Goal: Information Seeking & Learning: Find specific fact

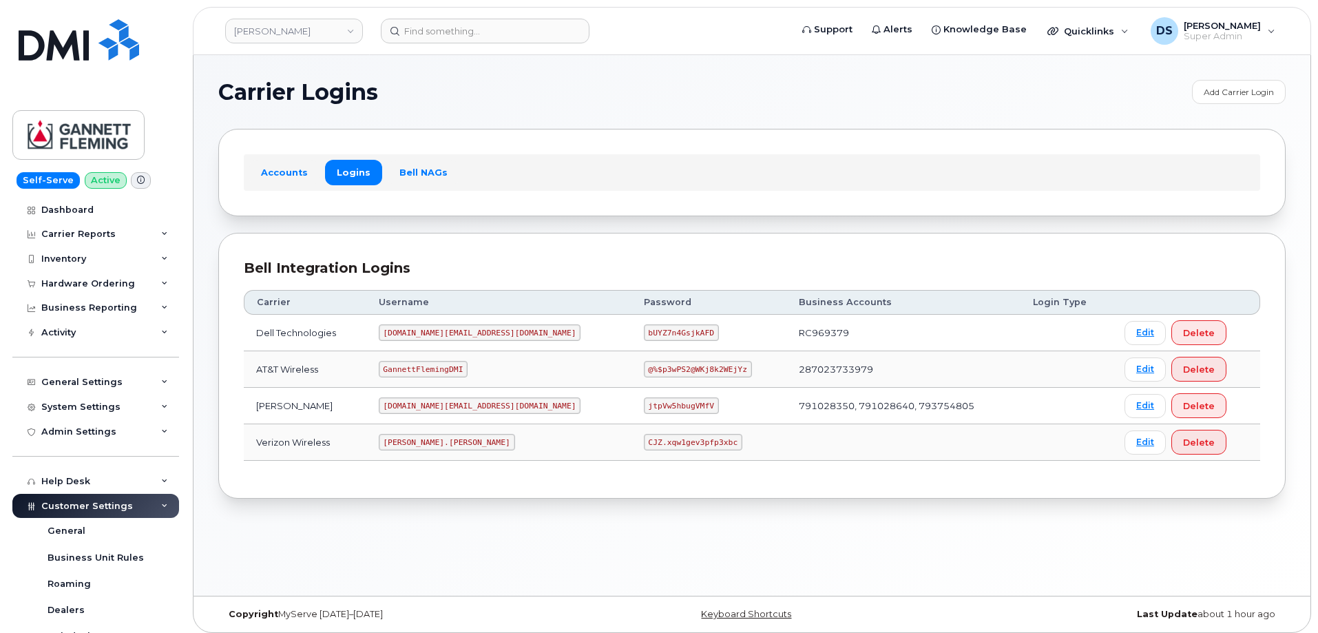
click at [803, 503] on div "Carrier Logins Add Carrier Login Accounts Logins Bell NAGs Bell Integration Log…" at bounding box center [751, 325] width 1117 height 540
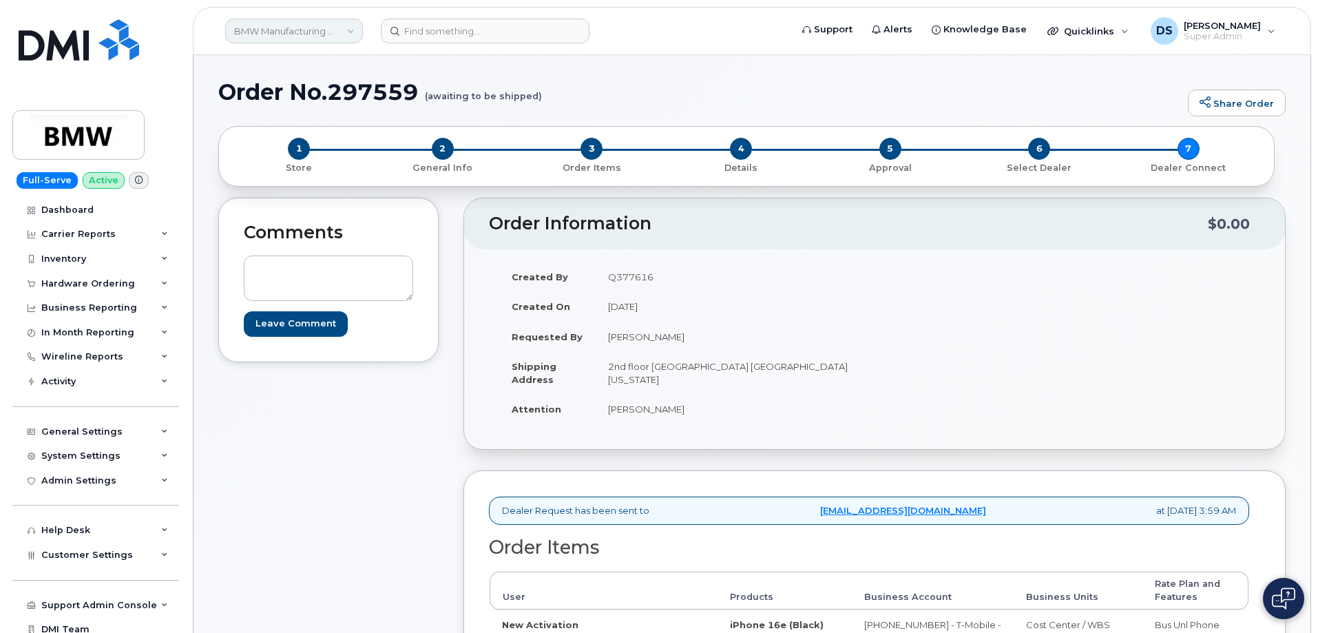
click at [315, 28] on link "BMW Manufacturing Co LLC" at bounding box center [294, 31] width 138 height 25
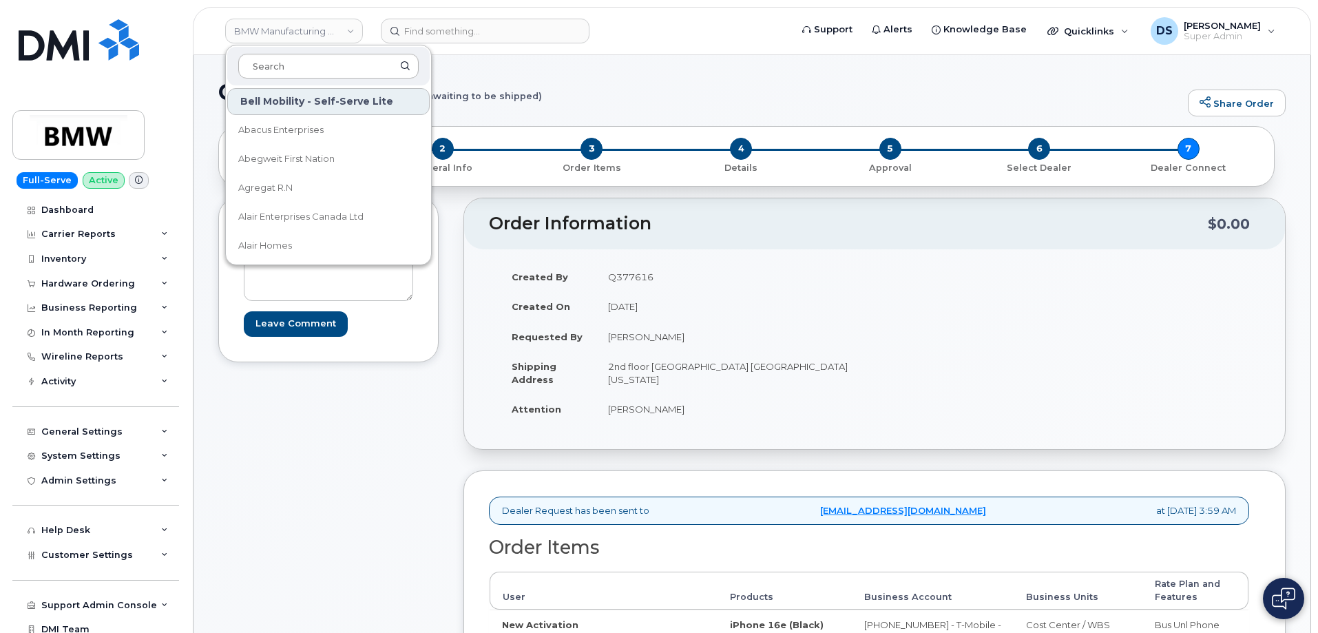
click at [368, 66] on input at bounding box center [328, 66] width 180 height 25
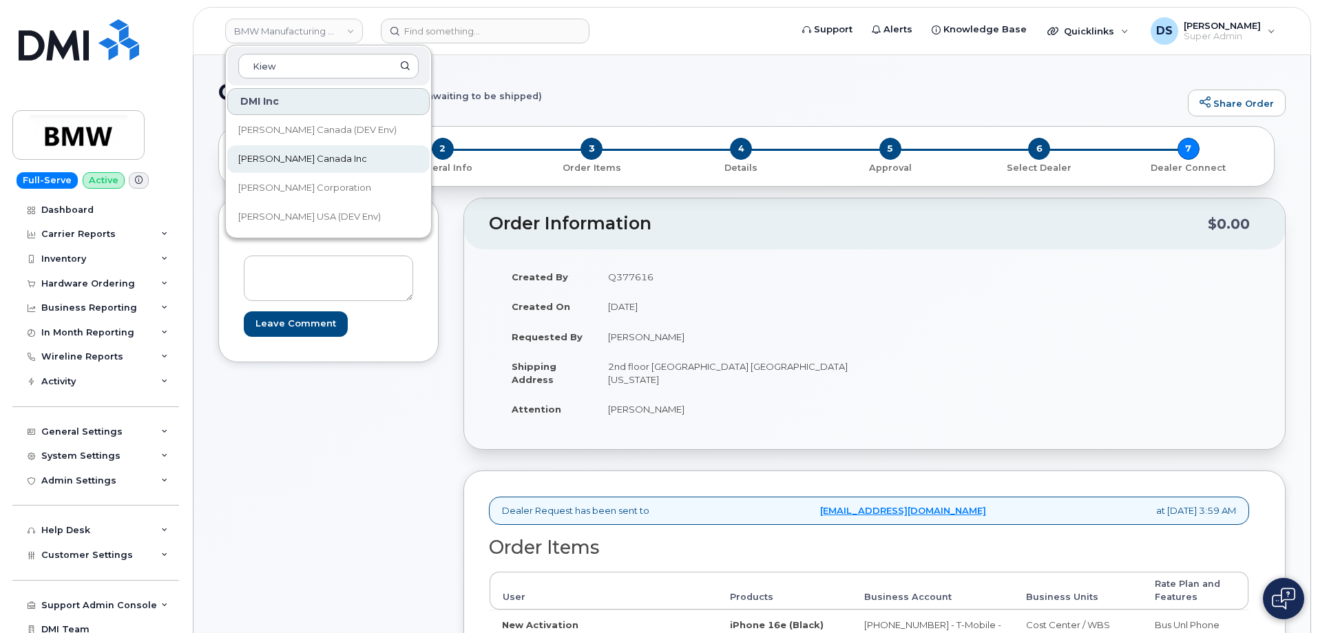
type input "Kiew"
click at [335, 160] on link "Kiewit Canada Inc" at bounding box center [328, 159] width 202 height 28
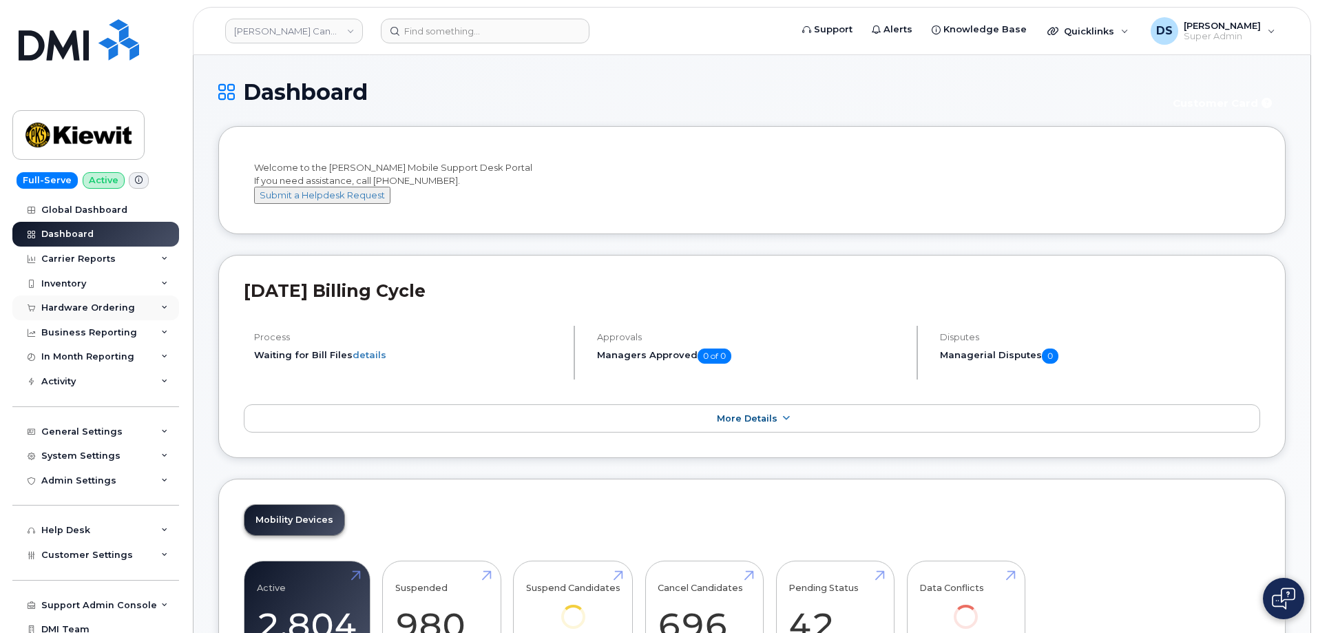
click at [63, 305] on div "Hardware Ordering" at bounding box center [88, 307] width 94 height 11
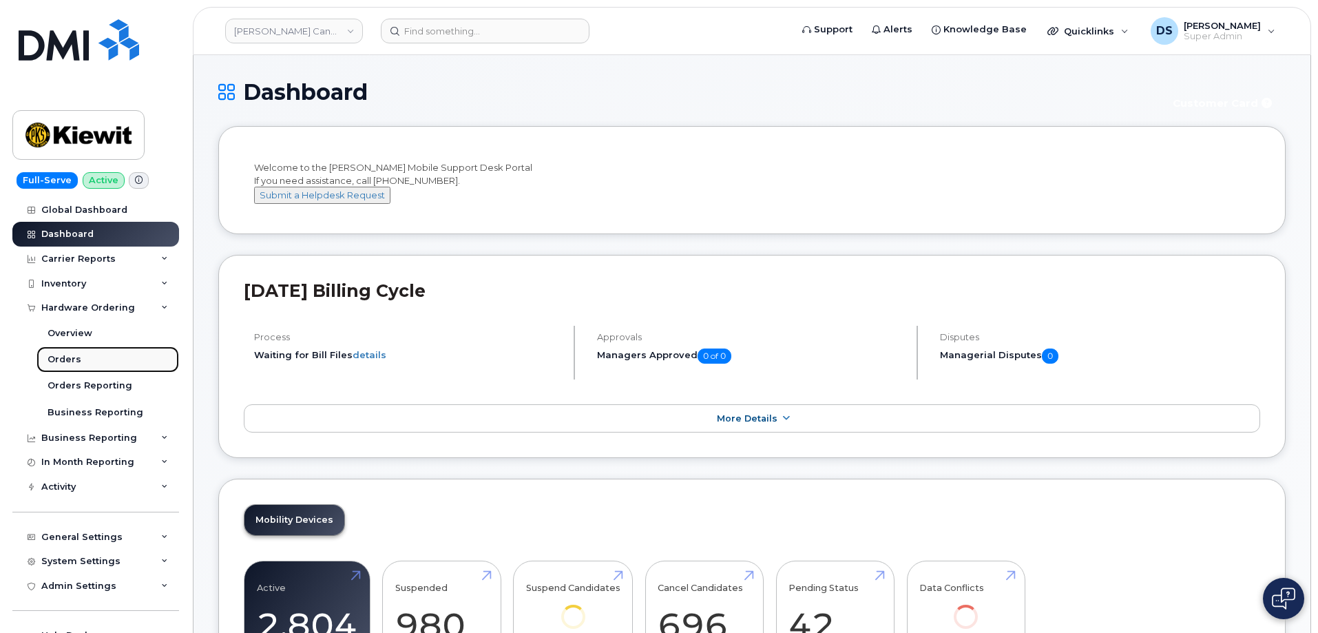
click at [69, 354] on div "Orders" at bounding box center [65, 359] width 34 height 12
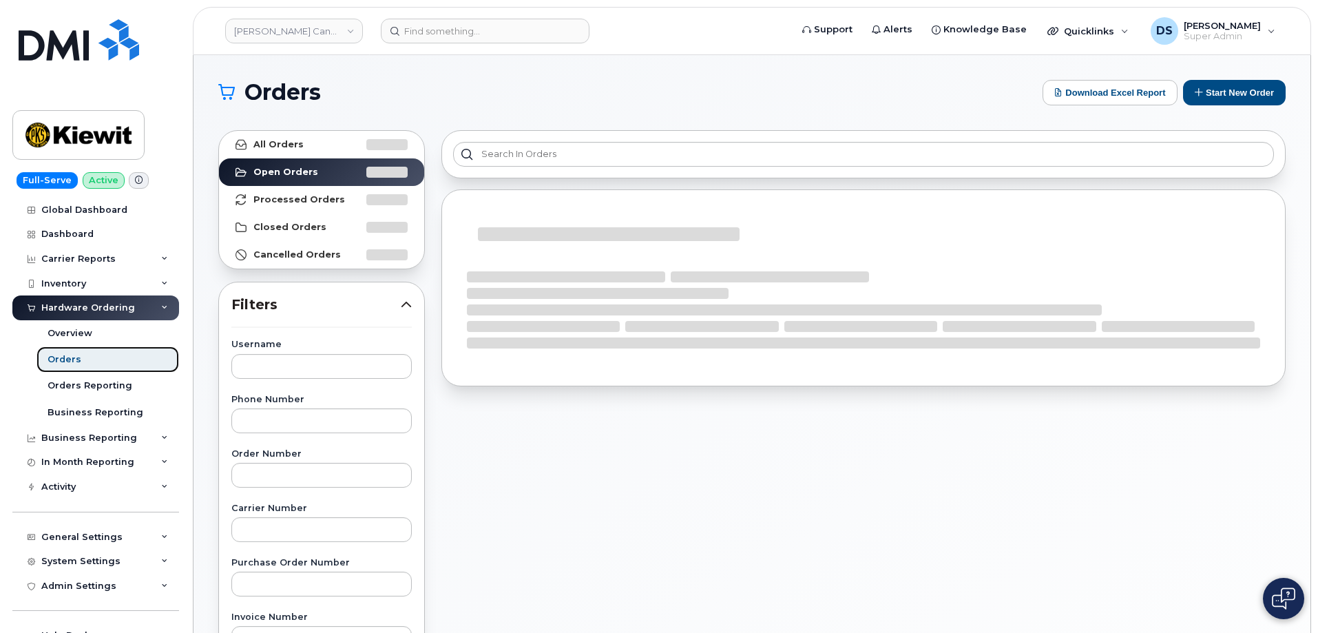
scroll to position [69, 0]
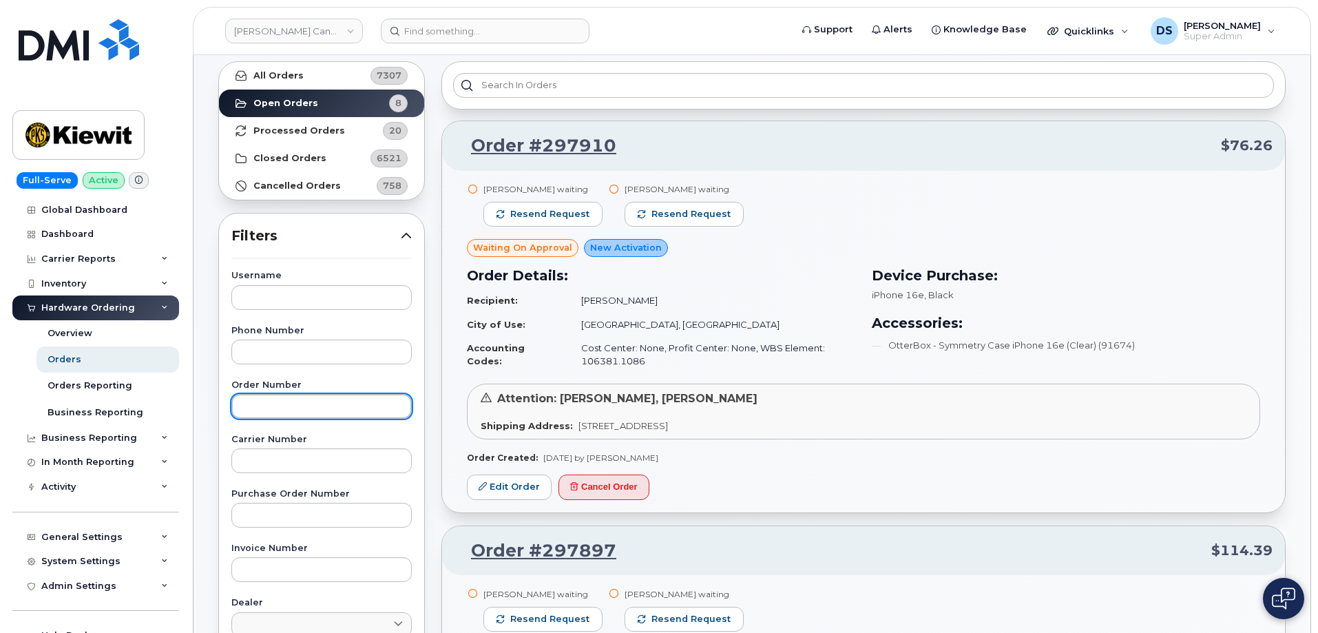
click at [291, 411] on input "text" at bounding box center [321, 406] width 180 height 25
paste input "296972"
type input "296972"
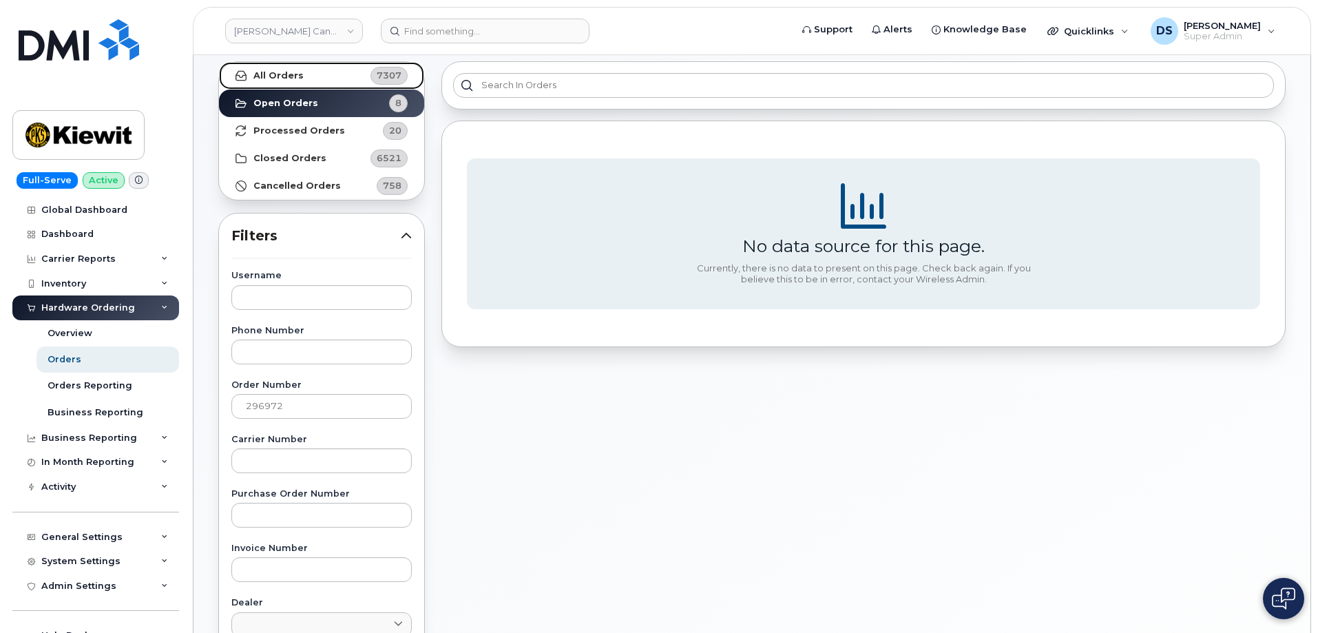
click at [302, 81] on link "All Orders 7307" at bounding box center [321, 76] width 205 height 28
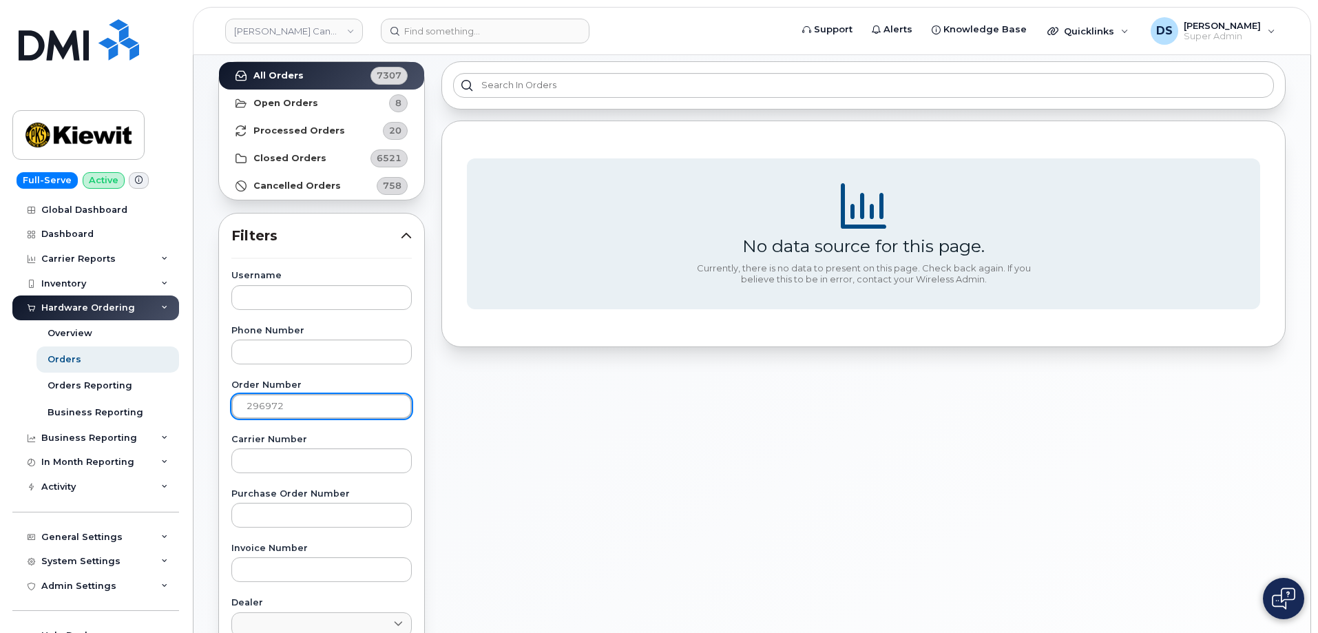
drag, startPoint x: 299, startPoint y: 403, endPoint x: 233, endPoint y: 405, distance: 66.8
click at [233, 405] on input "296972" at bounding box center [321, 406] width 180 height 25
click at [271, 36] on link "Kiewit Canada Inc" at bounding box center [294, 31] width 138 height 25
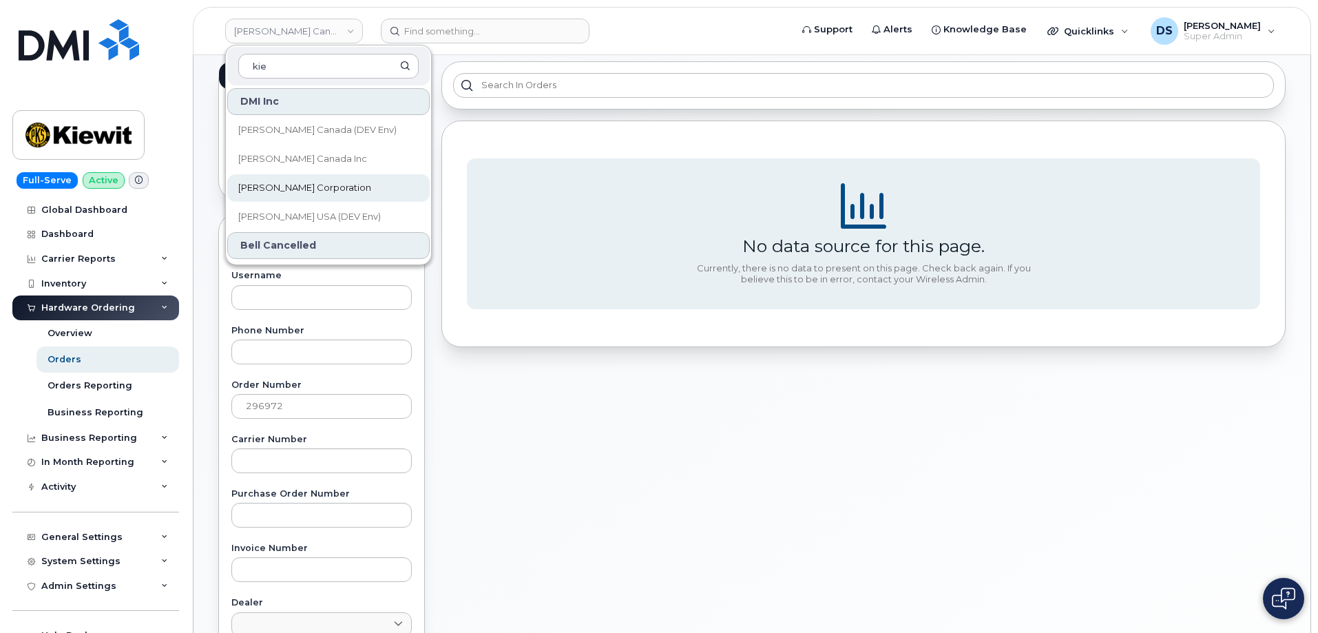
type input "kie"
click at [303, 193] on span "[PERSON_NAME] Corporation" at bounding box center [304, 188] width 133 height 14
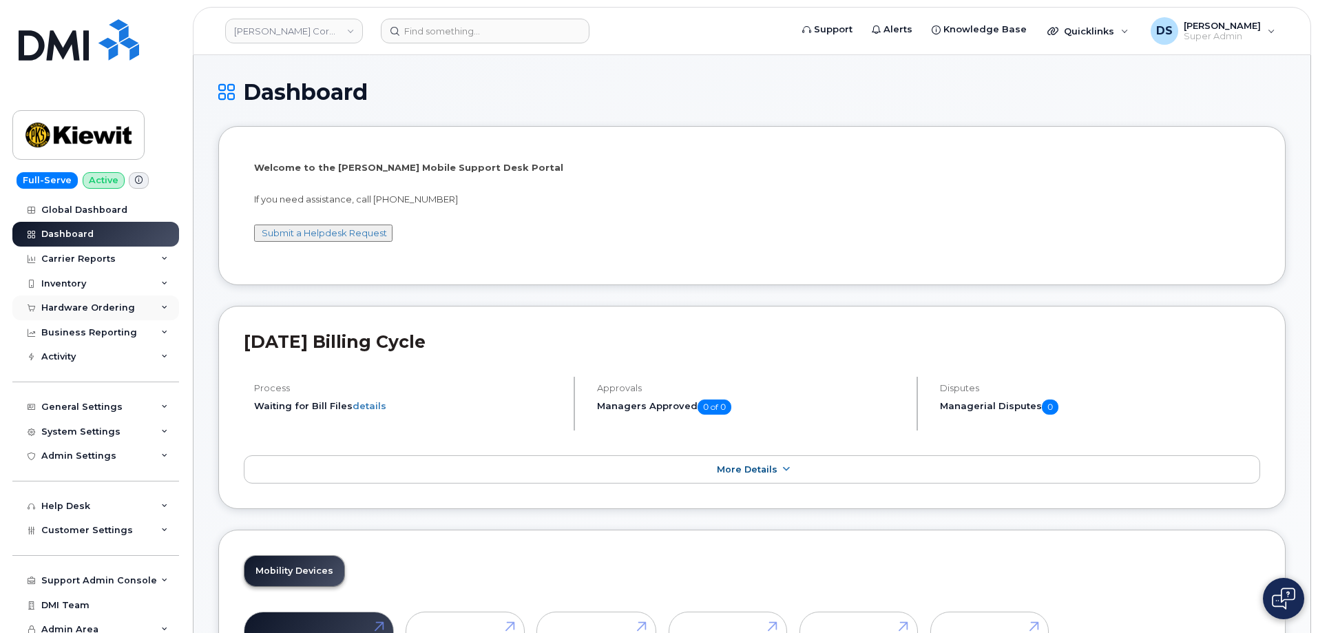
click at [100, 310] on div "Hardware Ordering" at bounding box center [88, 307] width 94 height 11
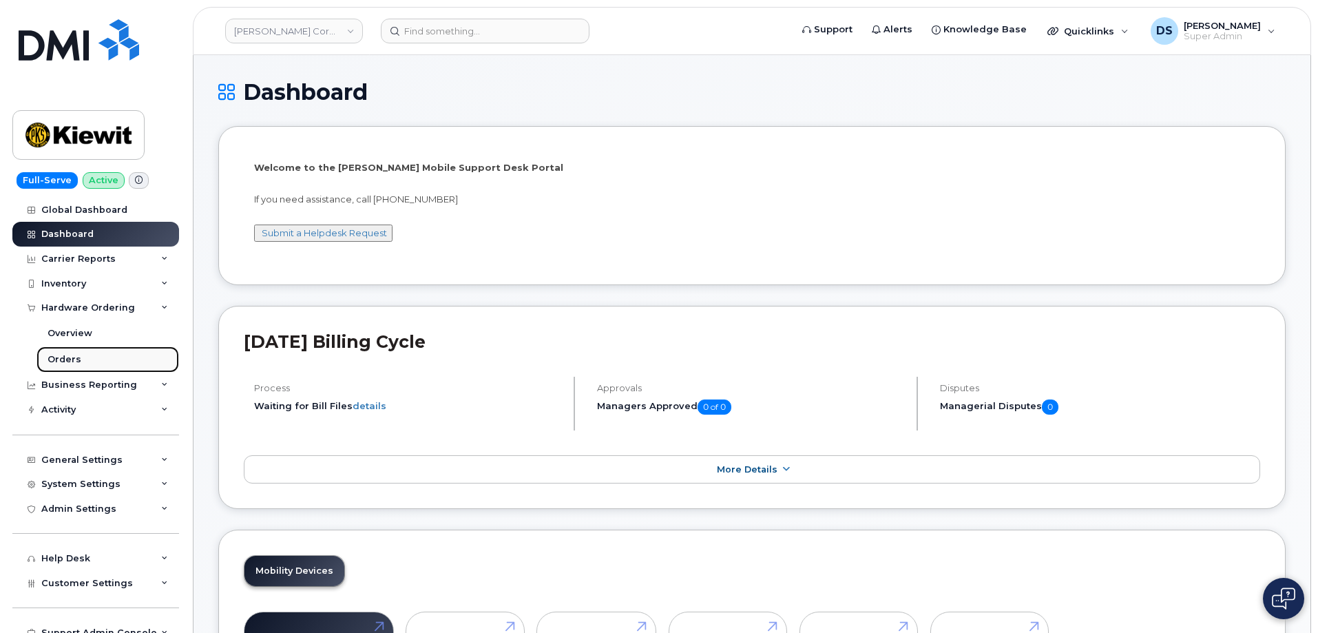
click at [88, 355] on link "Orders" at bounding box center [107, 359] width 143 height 26
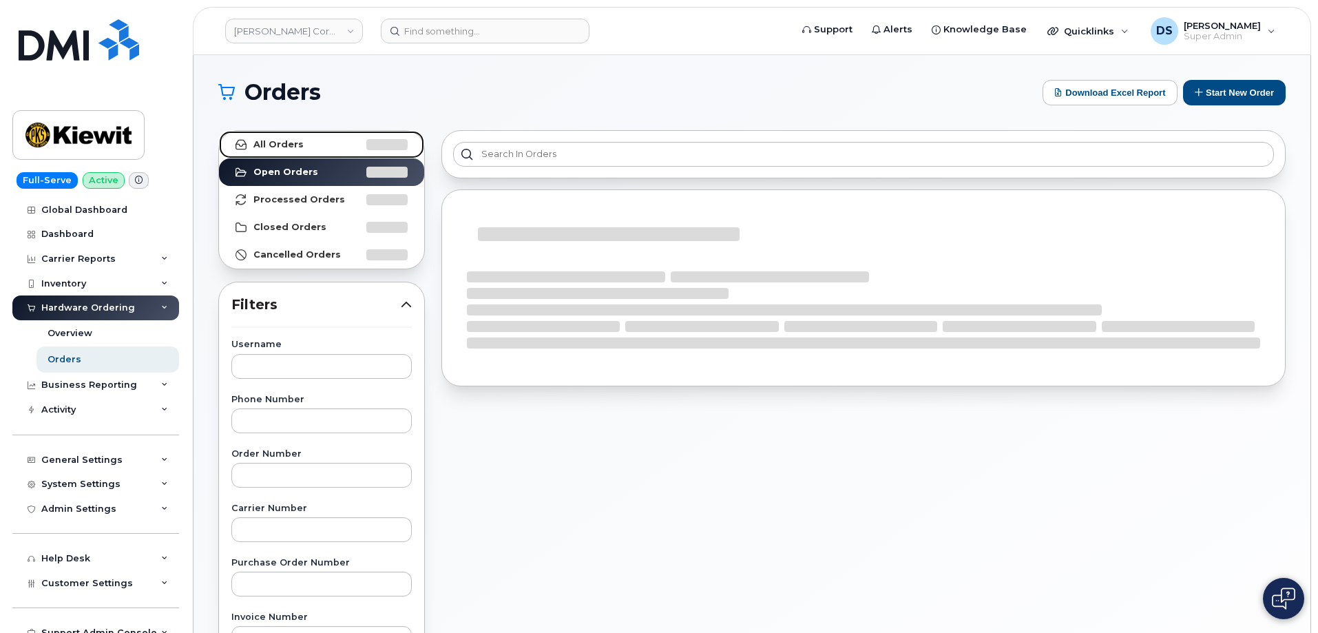
click at [314, 145] on link "All Orders" at bounding box center [321, 145] width 205 height 28
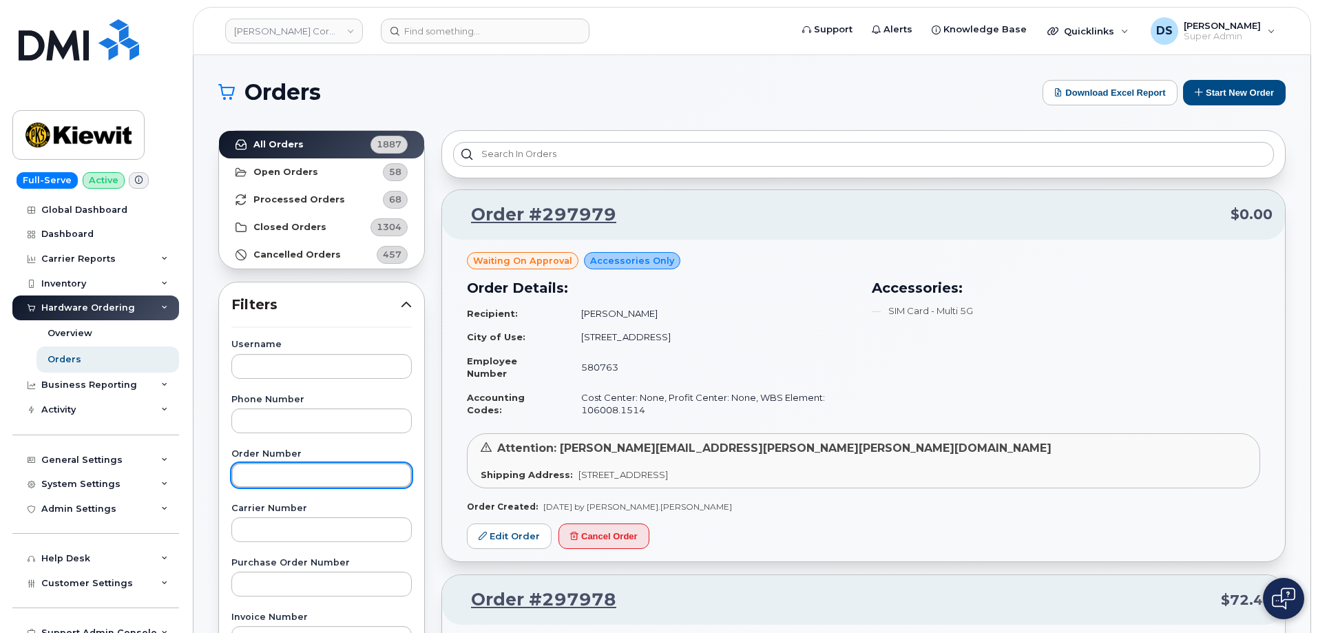
click at [336, 474] on input "text" at bounding box center [321, 475] width 180 height 25
paste input "296972"
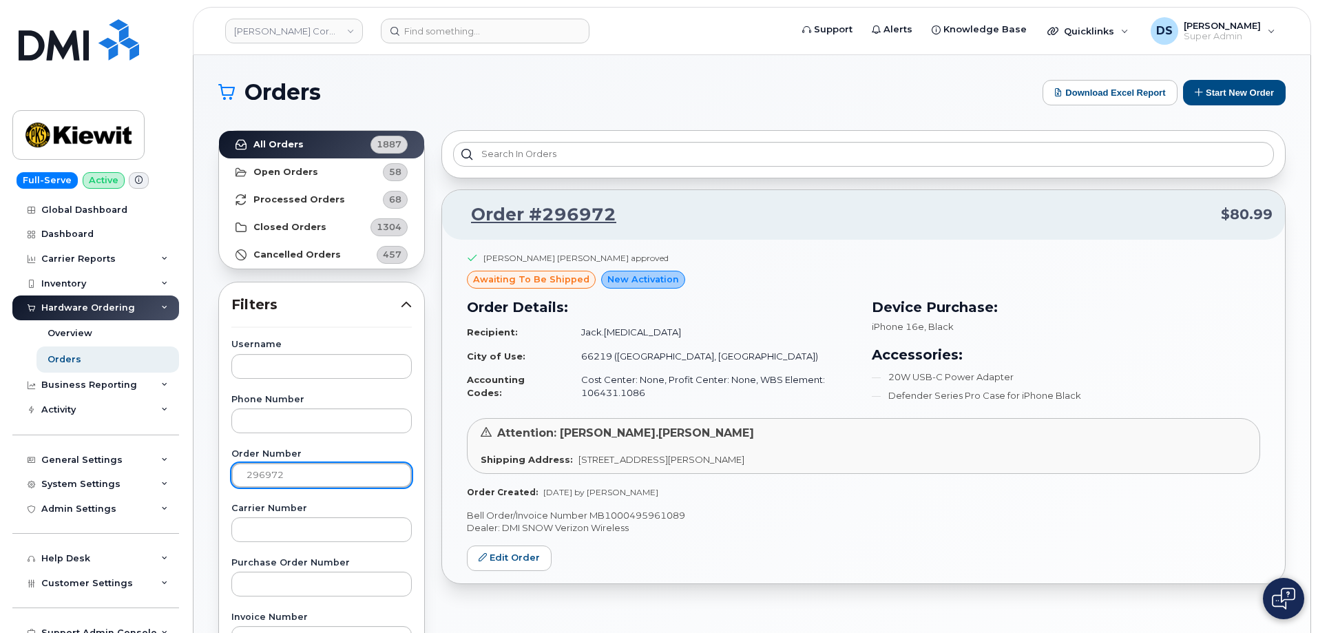
drag, startPoint x: 291, startPoint y: 476, endPoint x: 226, endPoint y: 473, distance: 64.8
paste input "7143"
drag, startPoint x: 297, startPoint y: 473, endPoint x: 219, endPoint y: 475, distance: 77.8
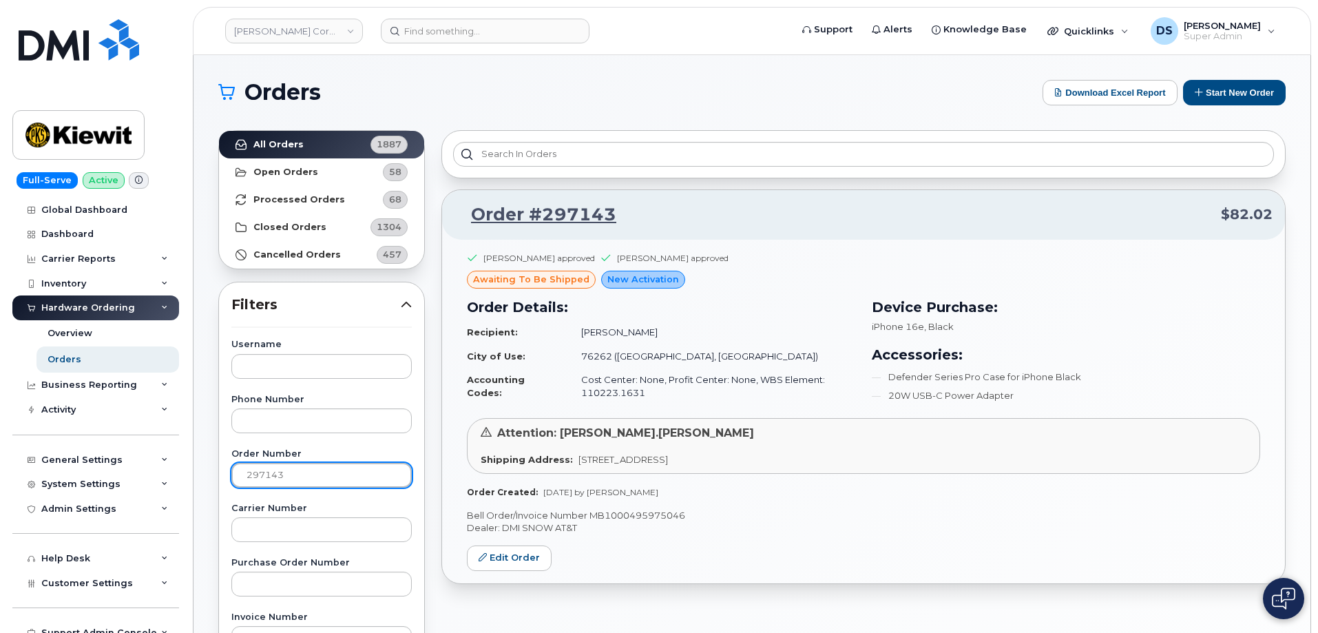
paste input "CS0778051"
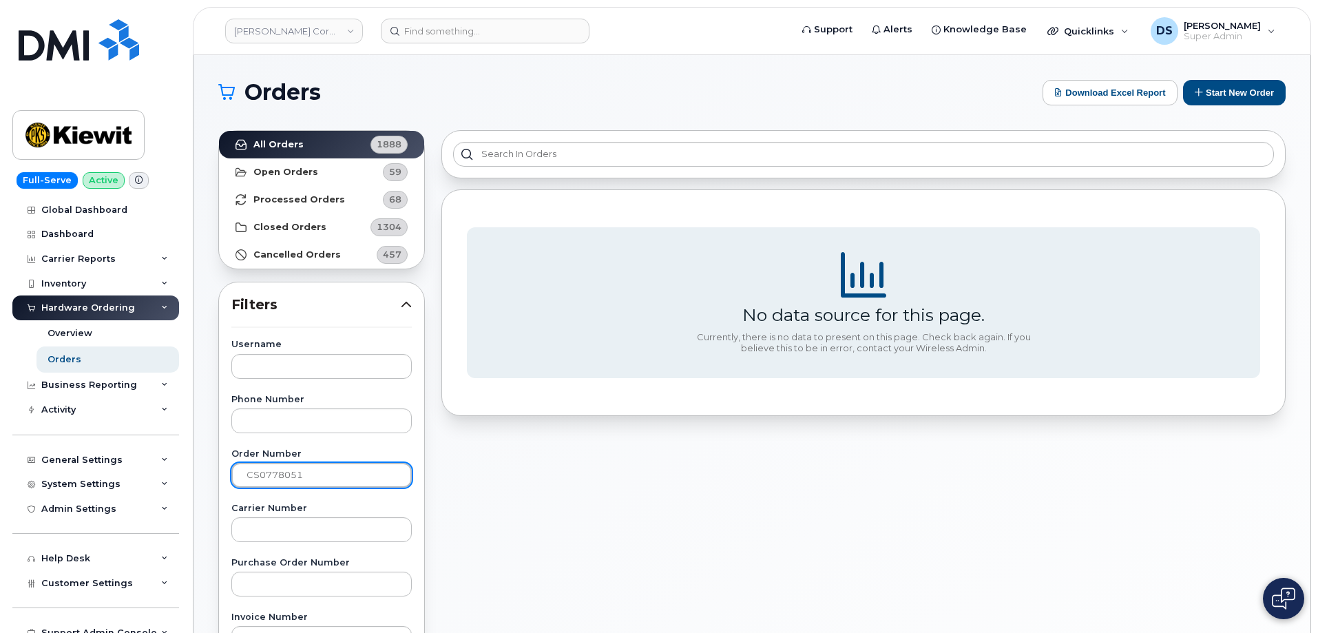
drag, startPoint x: 359, startPoint y: 474, endPoint x: 200, endPoint y: 474, distance: 158.3
click at [200, 474] on div "Orders Download Excel Report Start New Order All Orders 1888 Open Orders 59 Pro…" at bounding box center [751, 580] width 1117 height 1051
paste input "296977"
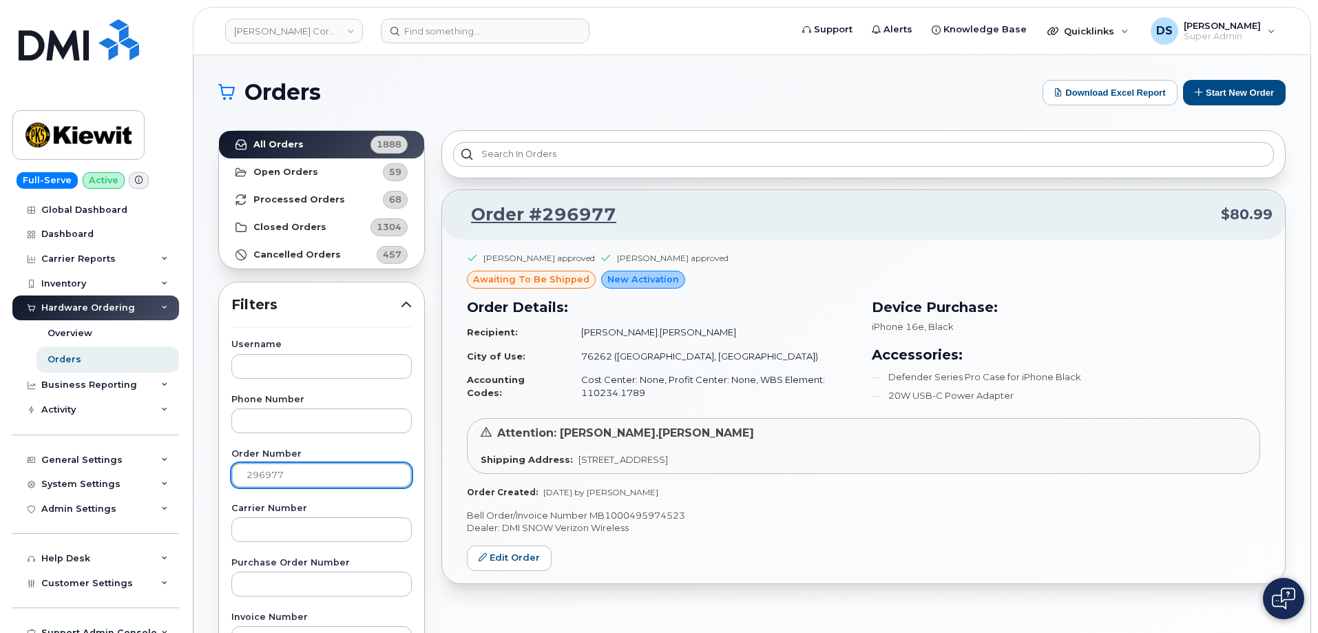
drag, startPoint x: 297, startPoint y: 474, endPoint x: 189, endPoint y: 458, distance: 109.2
click at [189, 458] on body "Kiewit Corporation Support Alerts Knowledge Base Quicklinks Suspend / Cancel De…" at bounding box center [659, 575] width 1318 height 1150
paste input "7151"
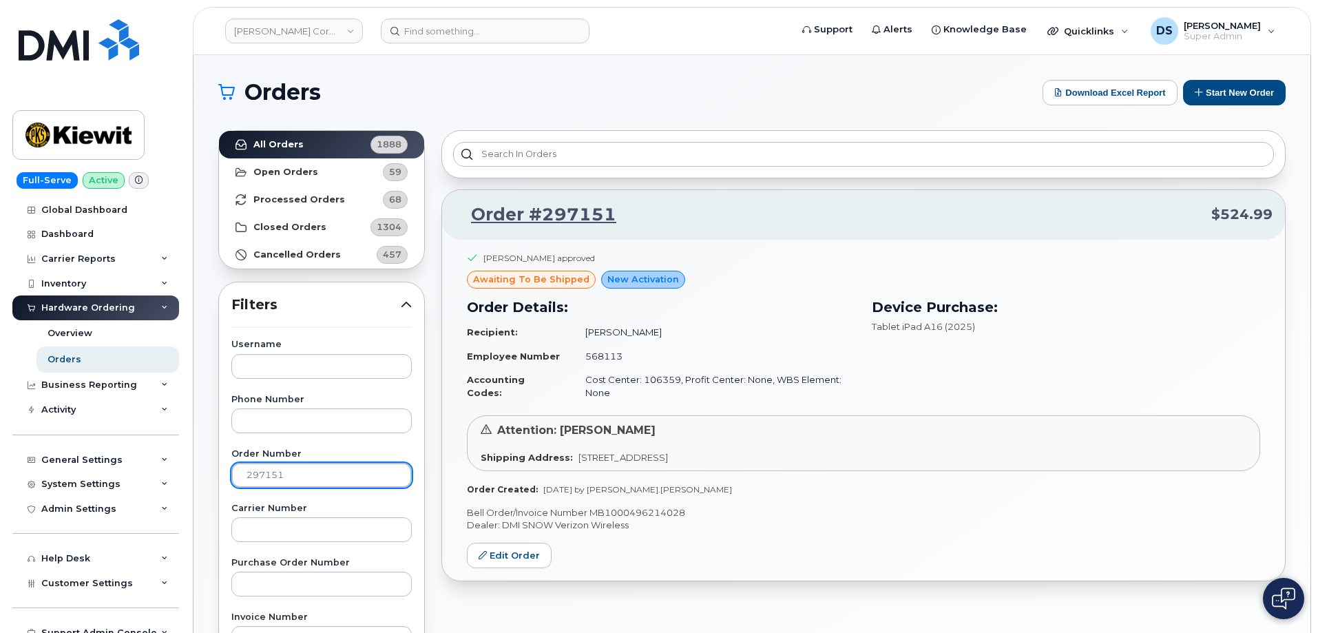
drag, startPoint x: 321, startPoint y: 480, endPoint x: 205, endPoint y: 465, distance: 117.2
click at [208, 467] on div "Orders Download Excel Report Start New Order All Orders 1888 Open Orders 59 Pro…" at bounding box center [751, 580] width 1117 height 1051
paste input "798"
type input "297798"
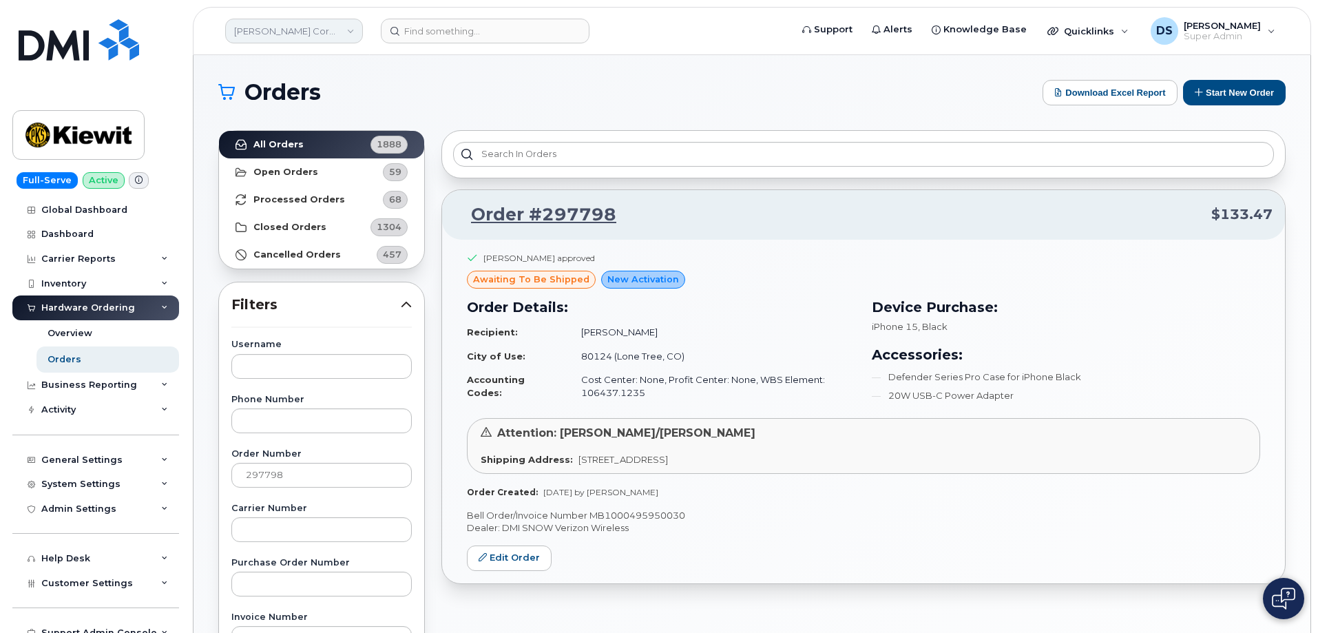
click at [291, 36] on link "Kiewit Corporation" at bounding box center [294, 31] width 138 height 25
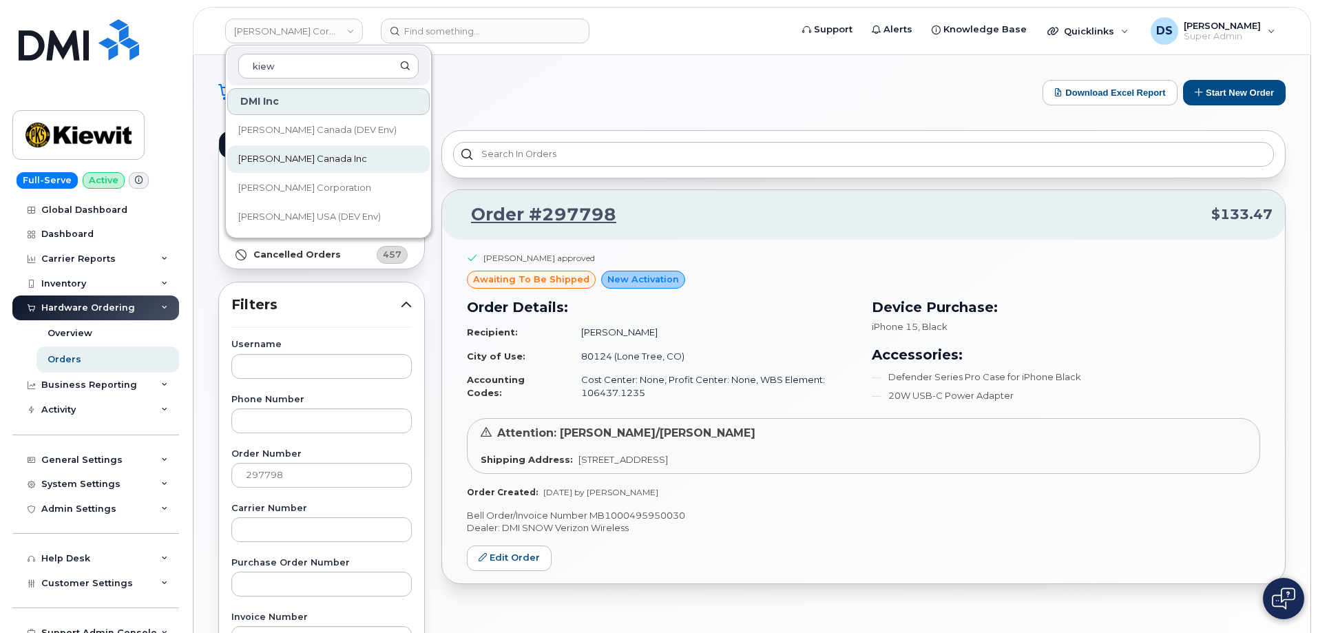
type input "kiew"
click at [295, 152] on span "Kiewit Canada Inc" at bounding box center [302, 159] width 129 height 14
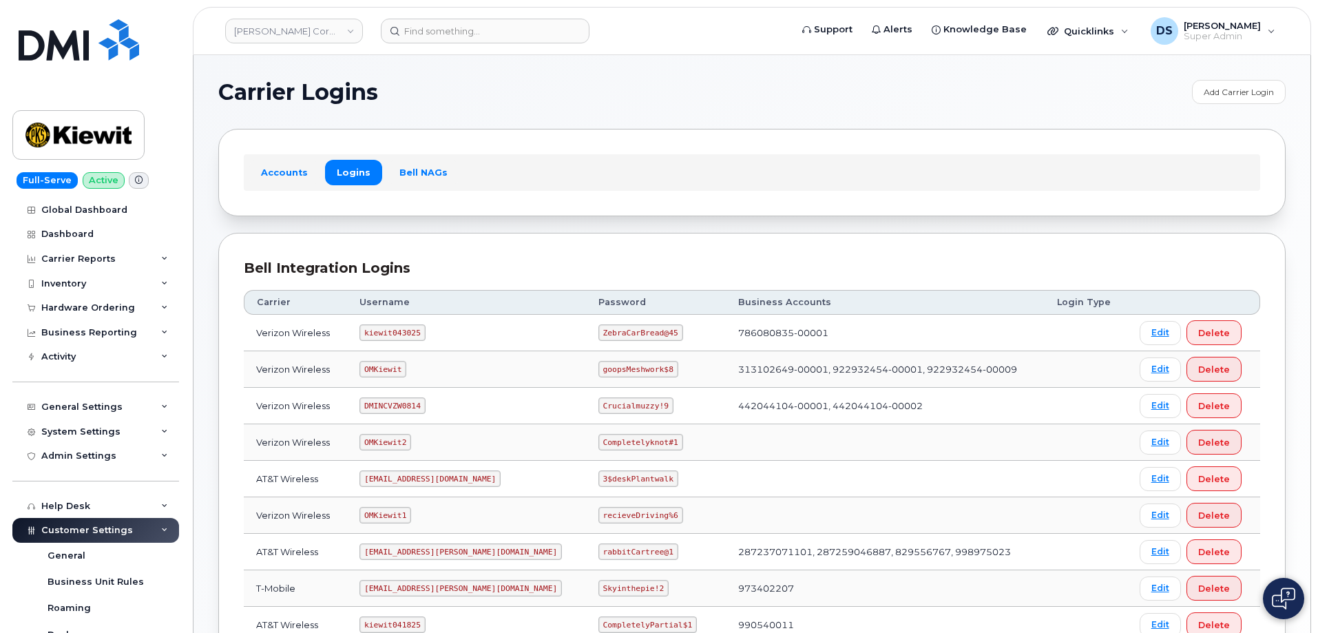
scroll to position [138, 0]
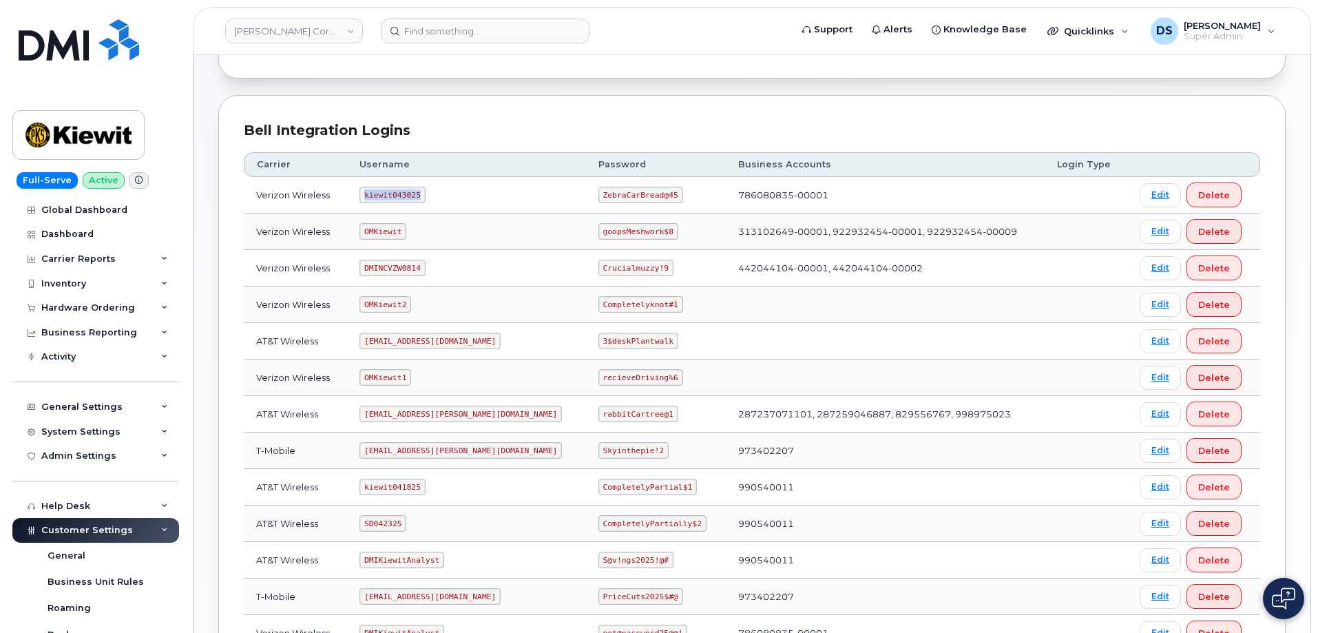
drag, startPoint x: 426, startPoint y: 198, endPoint x: 363, endPoint y: 197, distance: 63.3
click at [363, 197] on td "kiewit043025" at bounding box center [466, 195] width 239 height 36
copy code "kiewit043025"
drag, startPoint x: 627, startPoint y: 197, endPoint x: 547, endPoint y: 193, distance: 79.9
click at [586, 193] on td "ZebraCarBread@45" at bounding box center [656, 195] width 140 height 36
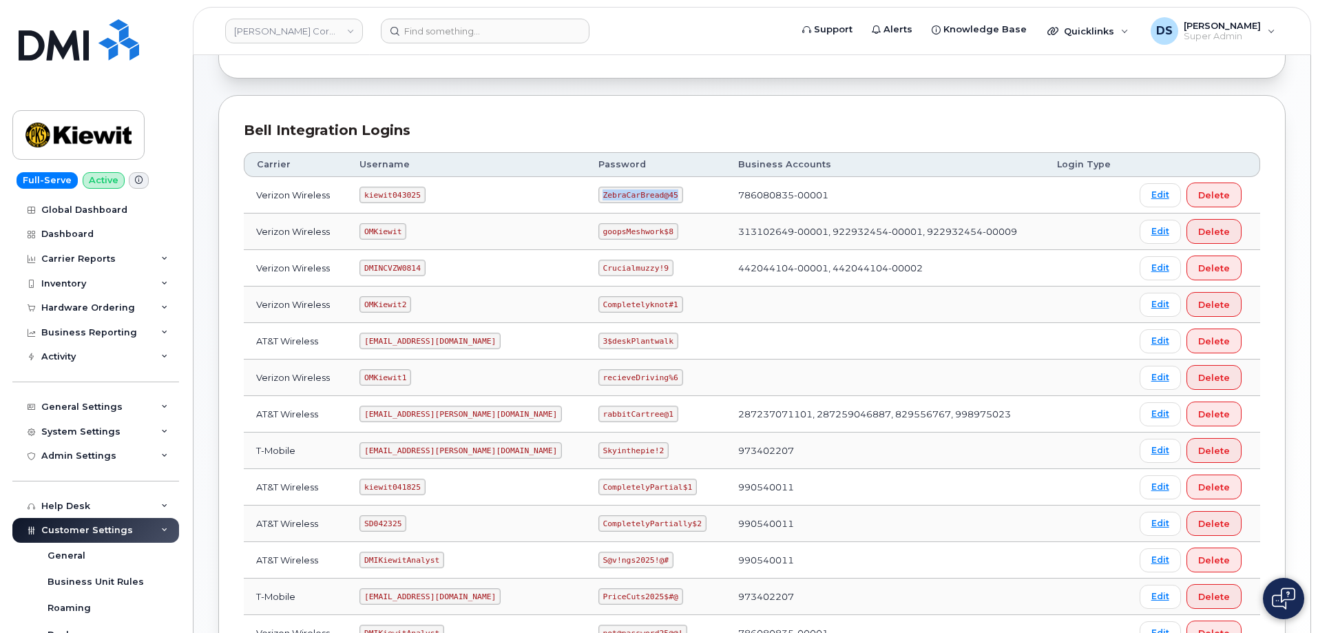
copy code "ZebraCarBread@45"
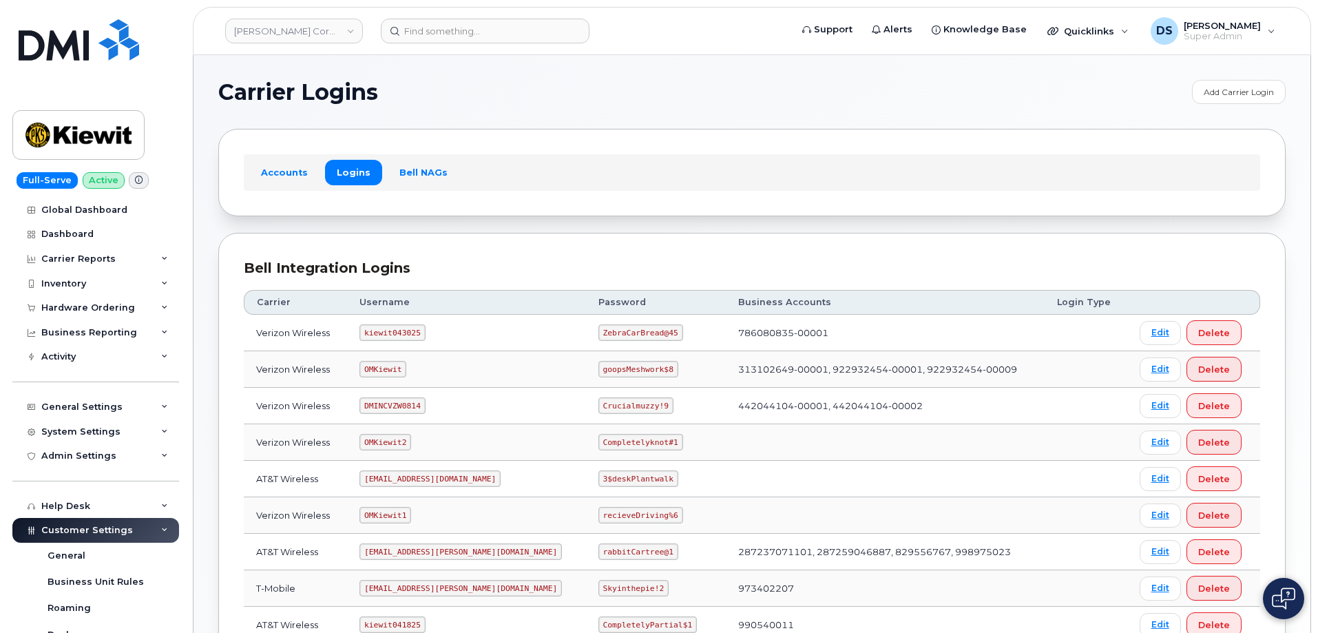
scroll to position [138, 0]
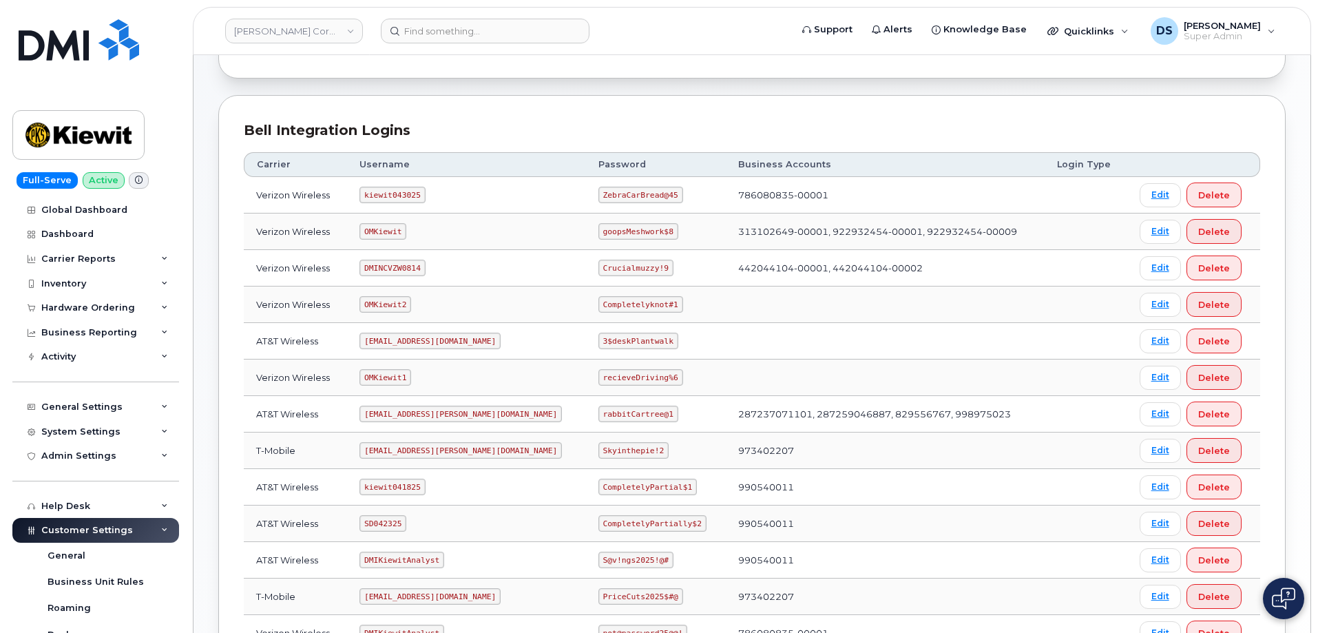
click at [759, 126] on div "Bell Integration Logins" at bounding box center [752, 130] width 1016 height 20
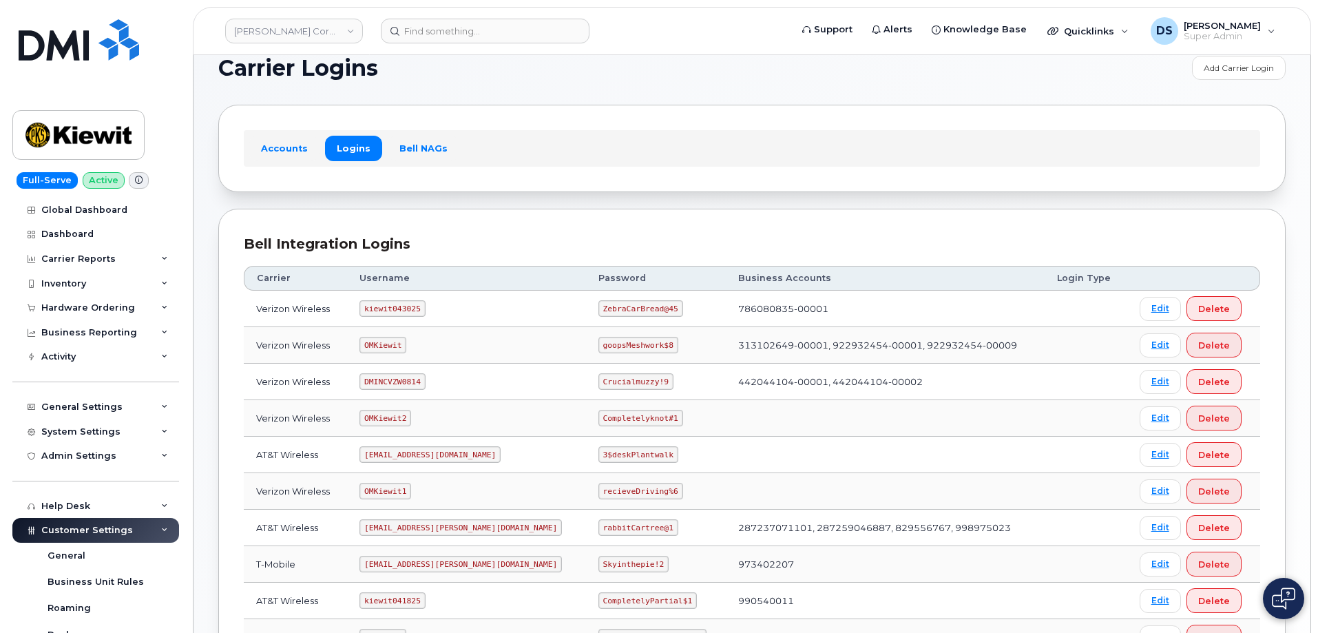
scroll to position [0, 0]
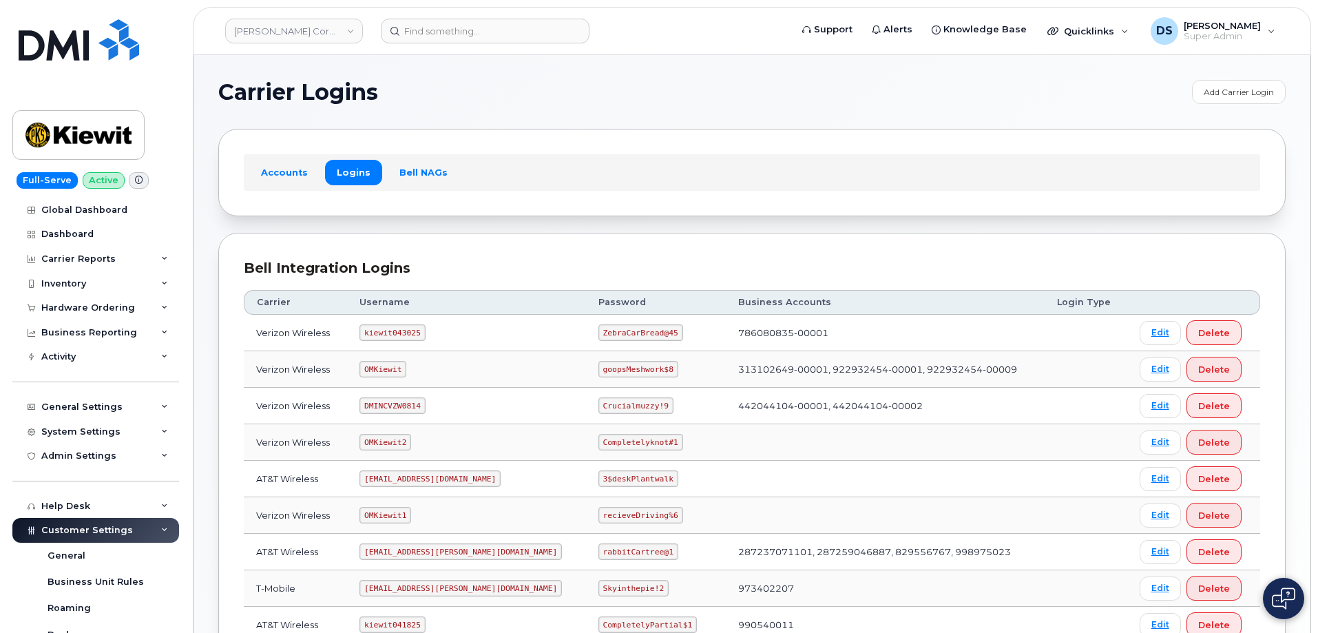
click at [734, 86] on h1 "Carrier Logins" at bounding box center [701, 92] width 967 height 22
click at [293, 33] on link "Kiewit Corporation" at bounding box center [294, 31] width 138 height 25
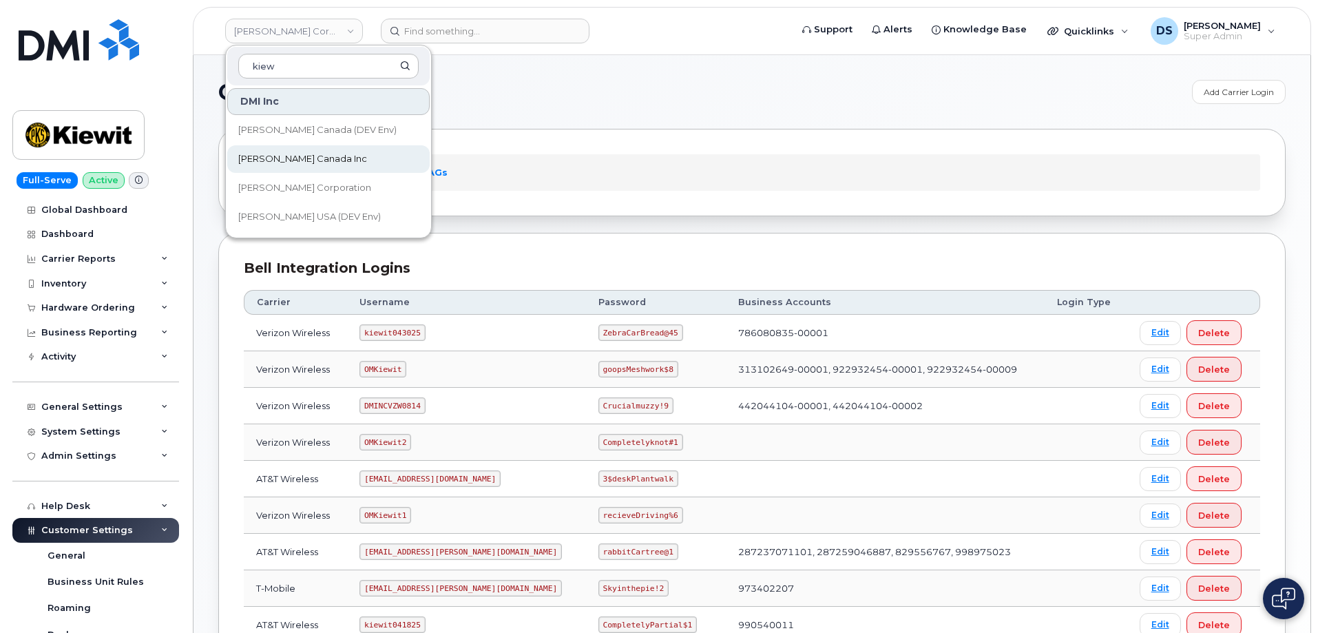
type input "kiew"
click at [306, 155] on span "Kiewit Canada Inc" at bounding box center [302, 159] width 129 height 14
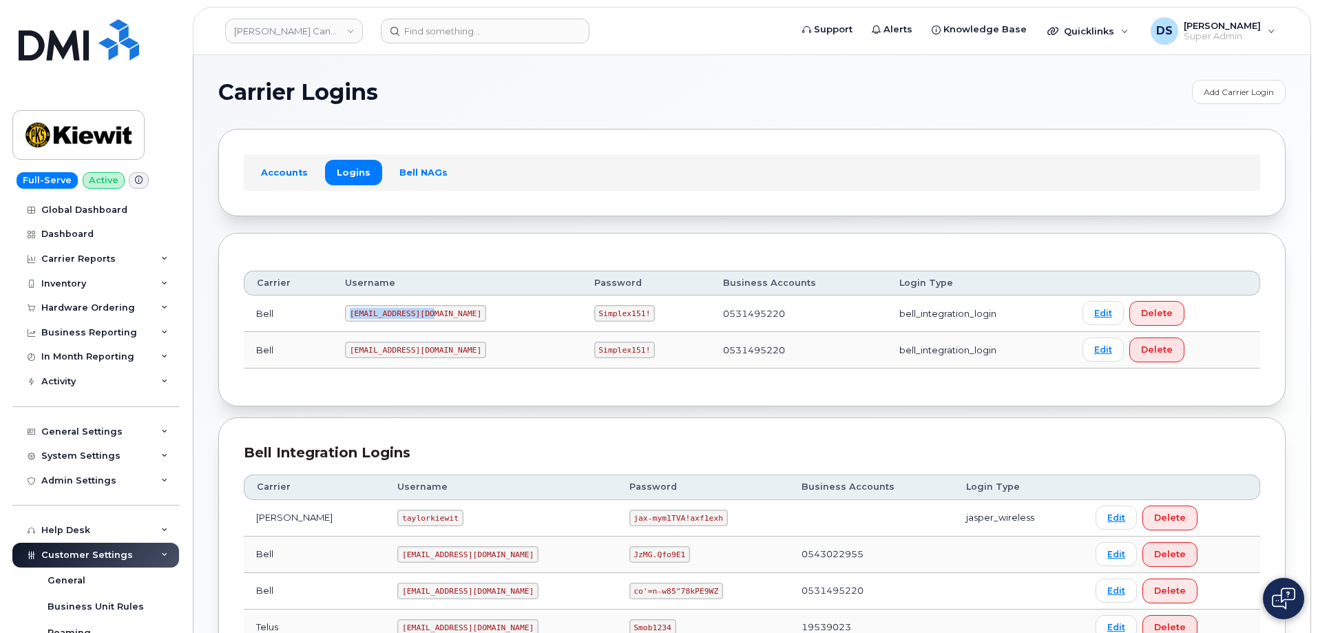
drag, startPoint x: 431, startPoint y: 313, endPoint x: 350, endPoint y: 313, distance: 80.5
click at [350, 313] on code "[EMAIL_ADDRESS][DOMAIN_NAME]" at bounding box center [415, 313] width 141 height 17
copy code "[EMAIL_ADDRESS][DOMAIN_NAME]"
drag, startPoint x: 601, startPoint y: 316, endPoint x: 533, endPoint y: 317, distance: 68.2
click at [533, 317] on tr "Bell [EMAIL_ADDRESS][DOMAIN_NAME] Simplex151! 0531495220 bell_integration_login…" at bounding box center [752, 313] width 1016 height 36
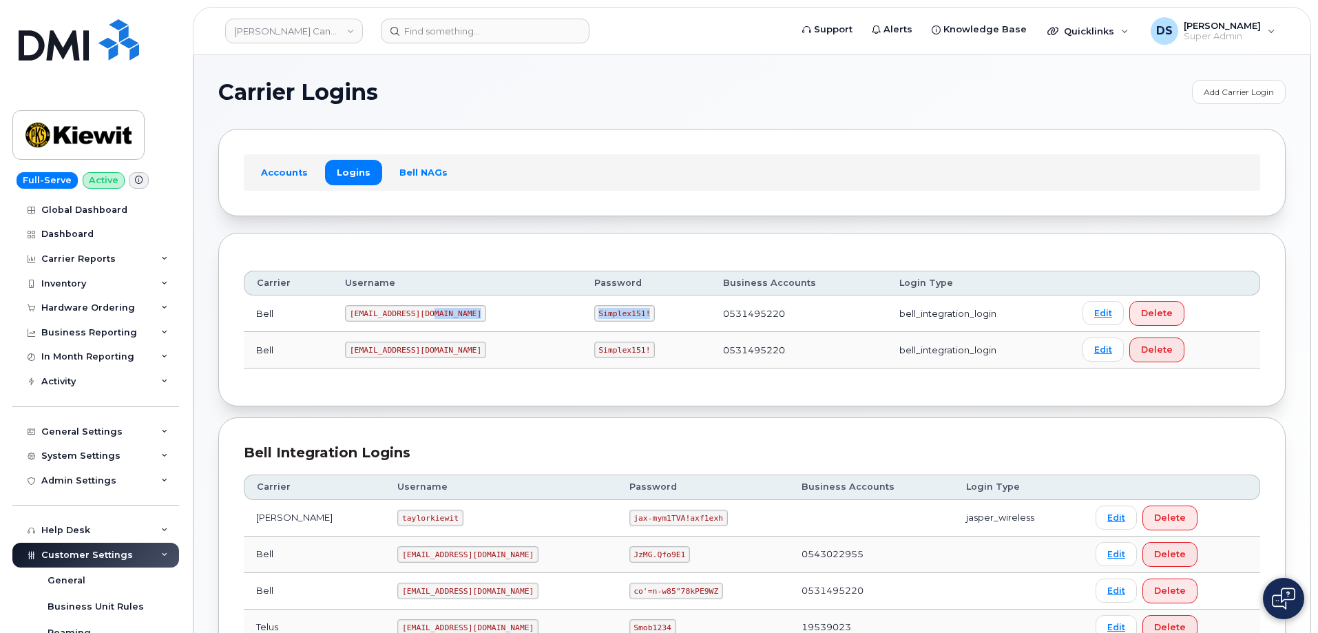
copy tr "Simplex151!"
drag, startPoint x: 437, startPoint y: 352, endPoint x: 320, endPoint y: 345, distance: 117.2
click at [320, 573] on tr "Bell PeterKie2@myserve.ca Simplex151! 0531495220 bell_integration_login Edit De…" at bounding box center [752, 591] width 1016 height 36
click at [431, 353] on code "PeterKie2@myserve.ca" at bounding box center [415, 349] width 141 height 17
drag, startPoint x: 440, startPoint y: 349, endPoint x: 335, endPoint y: 349, distance: 104.6
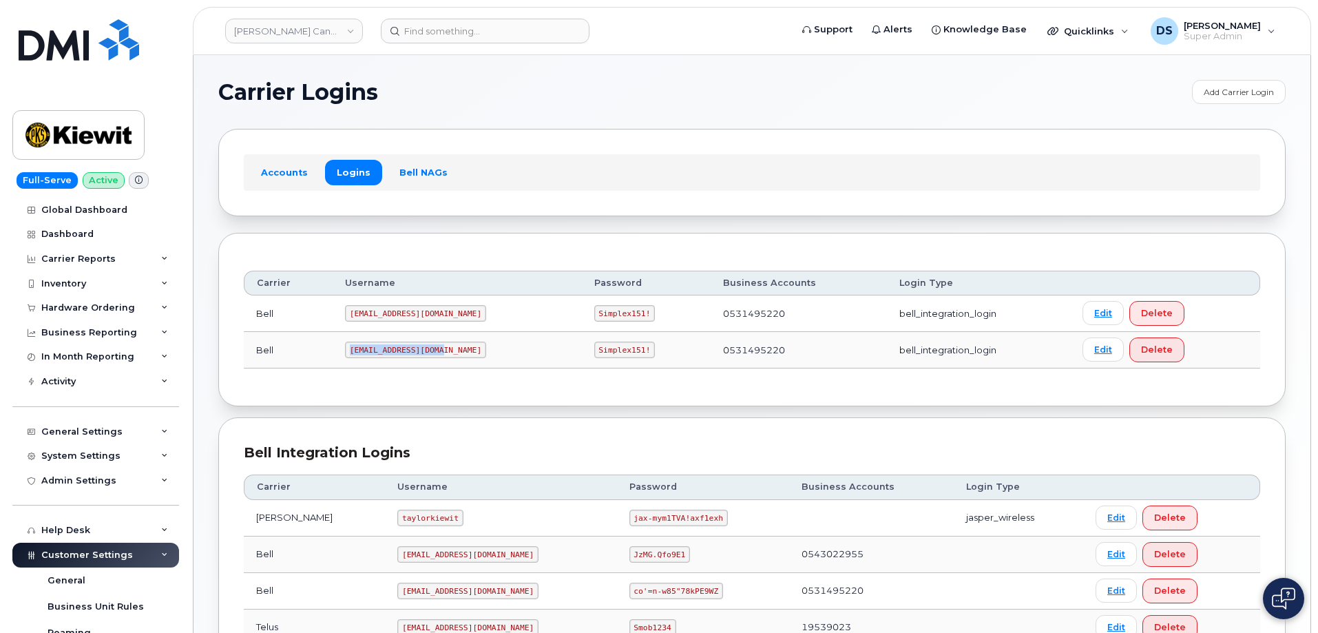
click at [335, 573] on tr "Bell PeterKie2@myserve.ca Simplex151! 0531495220 bell_integration_login Edit De…" at bounding box center [752, 591] width 1016 height 36
copy tr "PeterKie2@myserve.ca"
click at [602, 373] on div "Carrier Username Password Business Accounts Login Type Bell 1PeterK@myserve.ca …" at bounding box center [752, 319] width 1016 height 123
drag, startPoint x: 600, startPoint y: 350, endPoint x: 547, endPoint y: 355, distance: 52.5
click at [594, 355] on code "Simplex151!" at bounding box center [624, 349] width 61 height 17
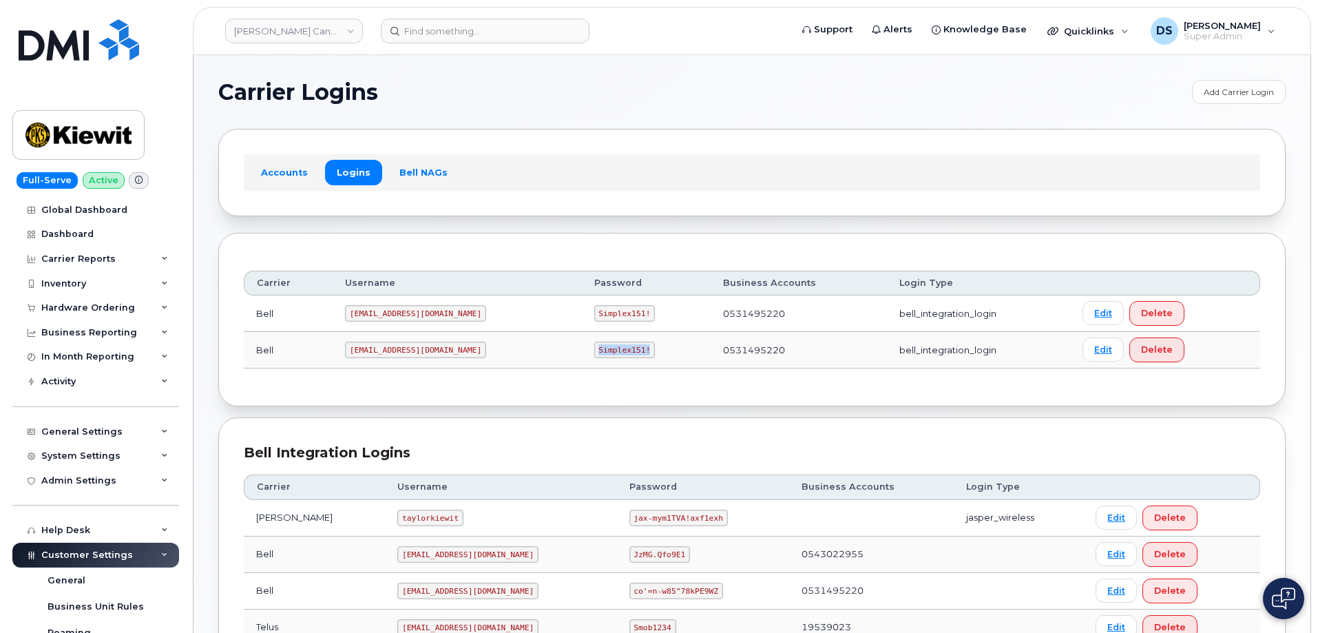
copy code "Simplex151!"
click at [750, 160] on div "Accounts Logins Bell NAGs" at bounding box center [752, 172] width 1016 height 36
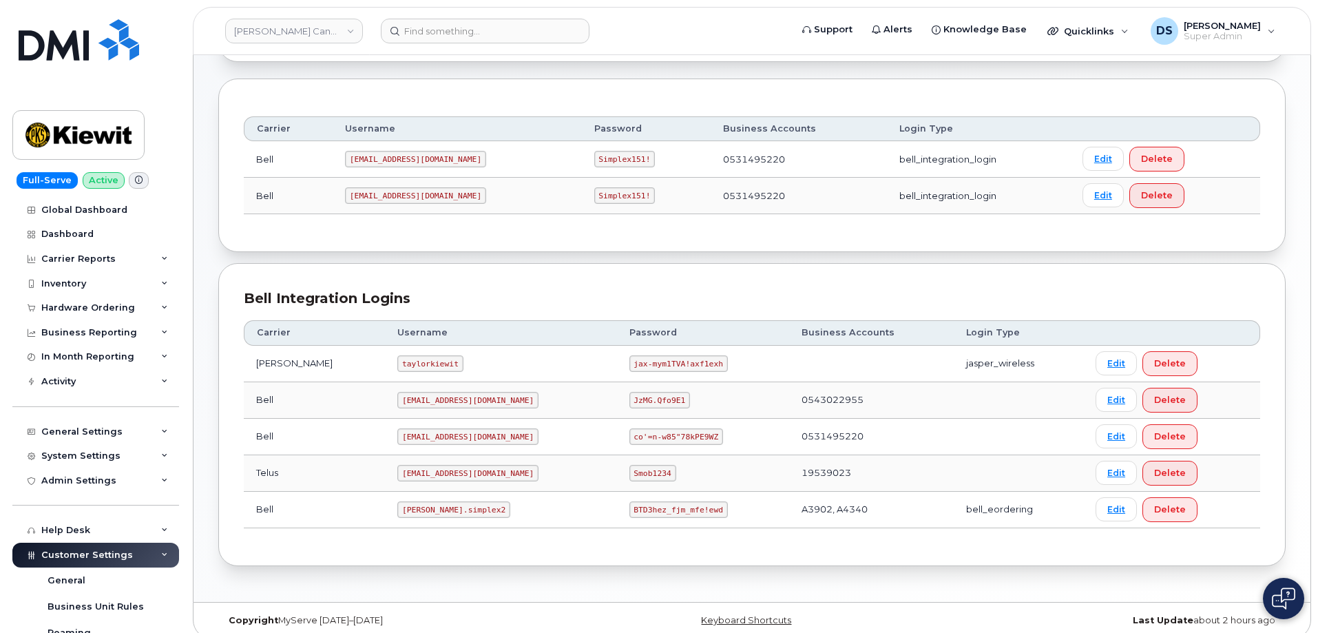
scroll to position [167, 0]
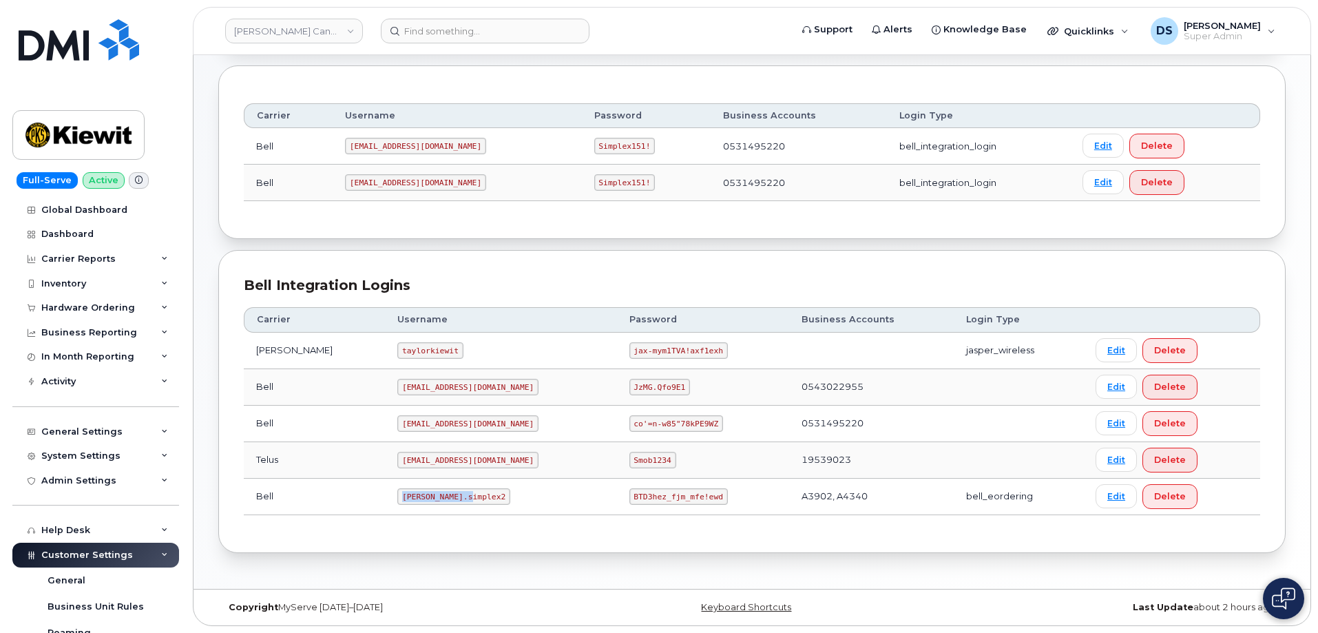
drag, startPoint x: 443, startPoint y: 498, endPoint x: 337, endPoint y: 484, distance: 106.2
click at [337, 484] on tr "Bell kiewit.simplex2 BTD3hez_fjm_mfe!ewd A3902, A4340 bell_eordering Edit Delete" at bounding box center [752, 496] width 1016 height 36
copy tr "kiewit.simplex2"
drag, startPoint x: 668, startPoint y: 499, endPoint x: 581, endPoint y: 497, distance: 86.8
click at [629, 497] on code "BTD3hez_fjm_mfe!ewd" at bounding box center [678, 496] width 98 height 17
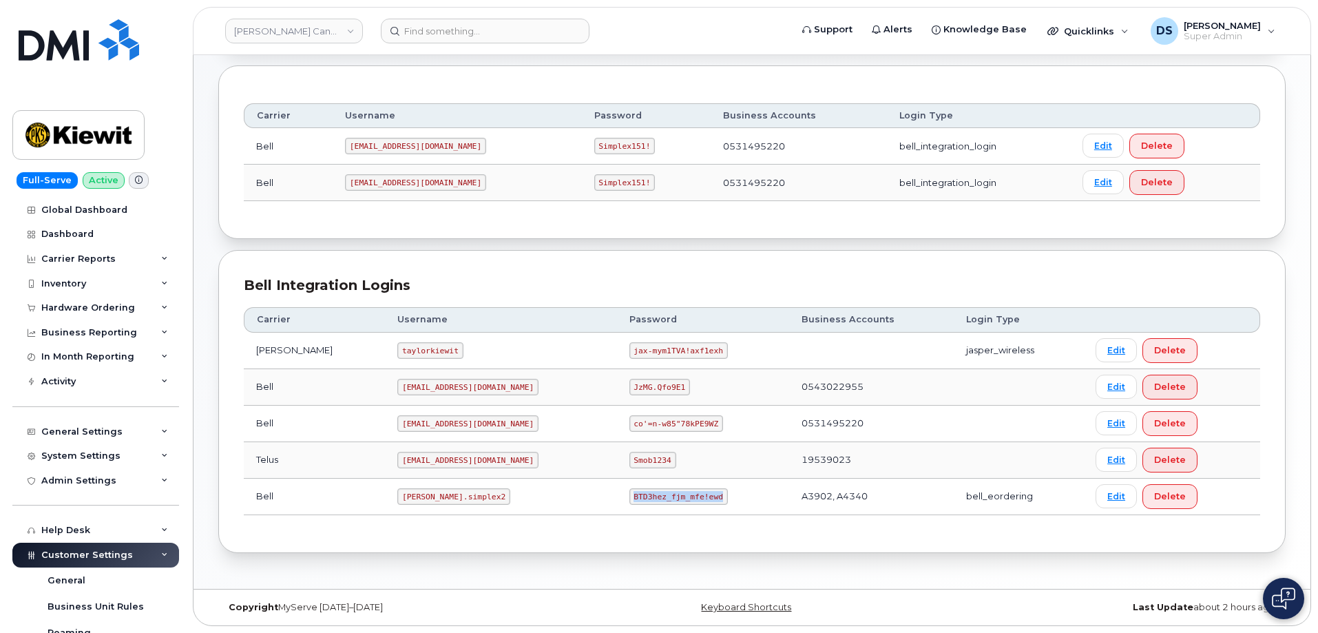
copy code "BTD3hez_fjm_mfe!ewd"
click at [486, 528] on div "Bell Integration Logins Carrier Username Password Business Accounts Login Type …" at bounding box center [751, 401] width 1067 height 303
drag, startPoint x: 429, startPoint y: 351, endPoint x: 338, endPoint y: 352, distance: 90.9
click at [338, 352] on tr "Jasper Bell taylorkiewit jax-mym1TVA!axf1exh jasper_wireless Edit Delete" at bounding box center [752, 351] width 1016 height 36
copy tr "taylorkiewit"
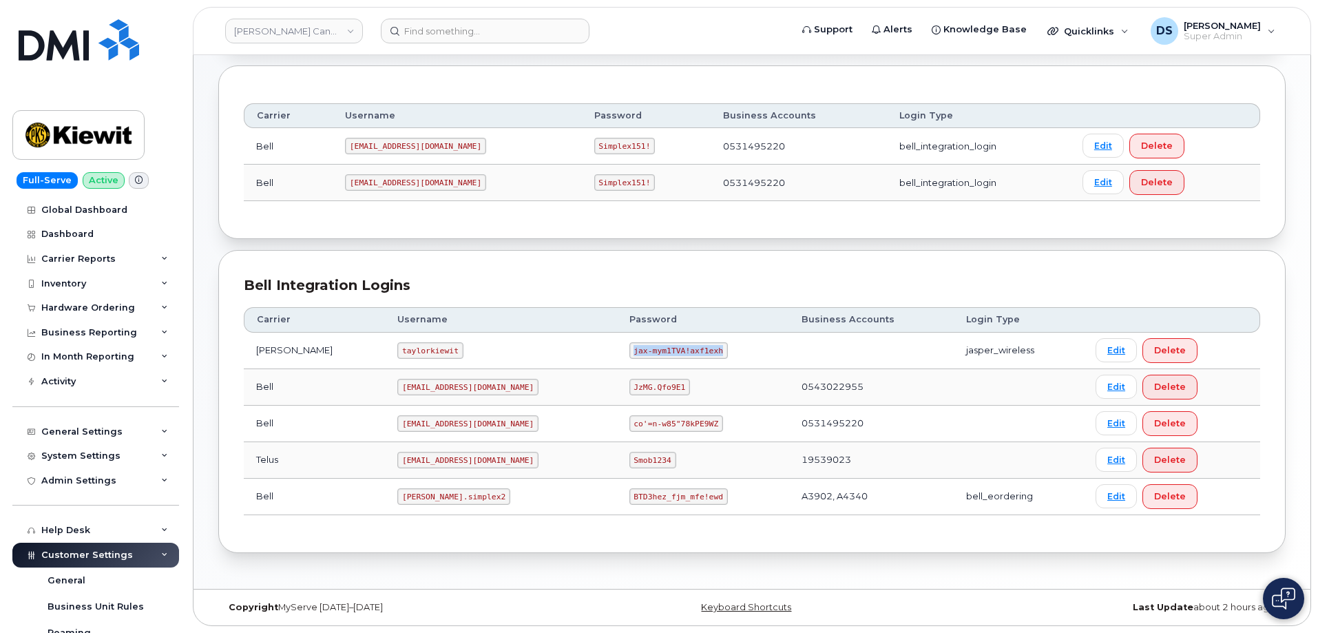
drag, startPoint x: 668, startPoint y: 352, endPoint x: 562, endPoint y: 348, distance: 105.4
click at [562, 348] on tr "Jasper Bell taylorkiewit jax-mym1TVA!axf1exh jasper_wireless Edit Delete" at bounding box center [752, 351] width 1016 height 36
copy tr "jax-mym1TVA!axf1exh"
click at [796, 264] on div "Bell Integration Logins Carrier Username Password Business Accounts Login Type …" at bounding box center [751, 401] width 1067 height 303
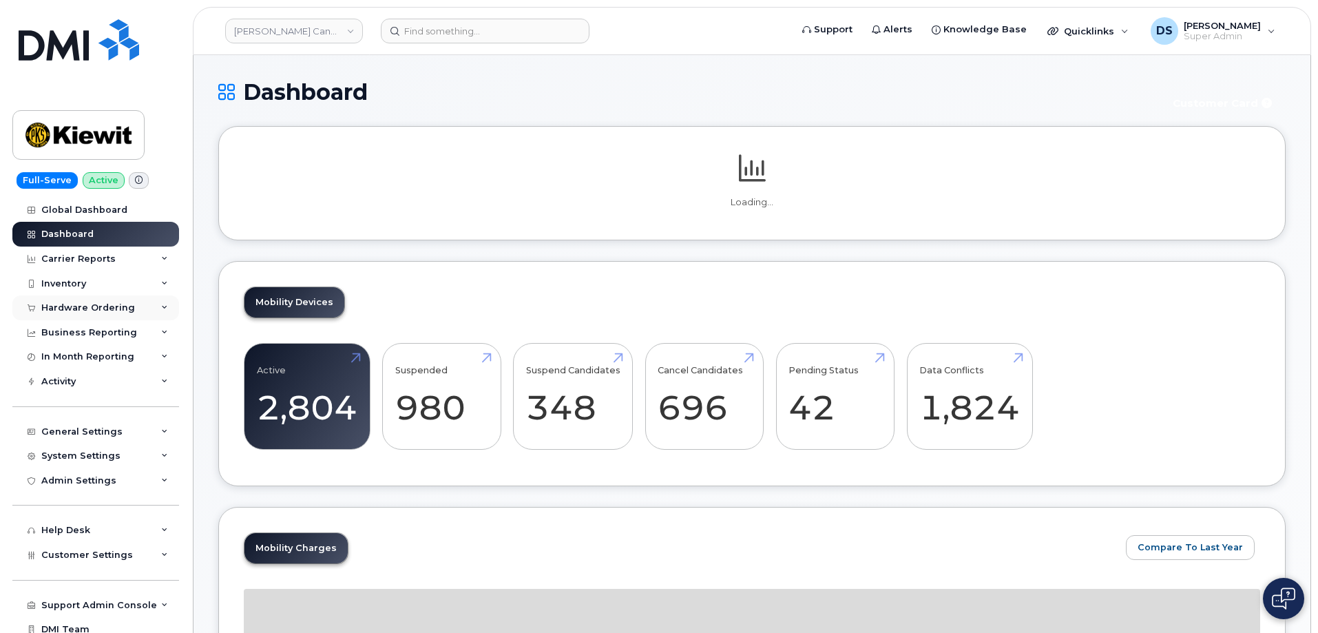
click at [112, 304] on div "Hardware Ordering" at bounding box center [88, 307] width 94 height 11
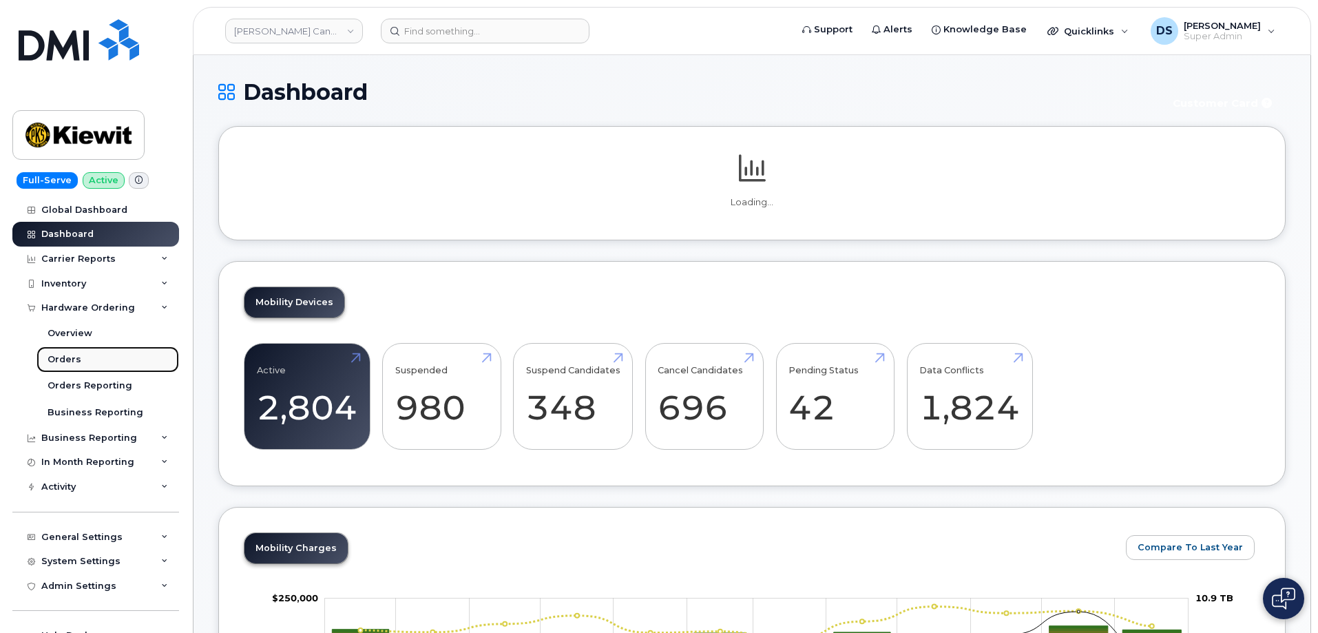
click at [78, 358] on div "Orders" at bounding box center [65, 359] width 34 height 12
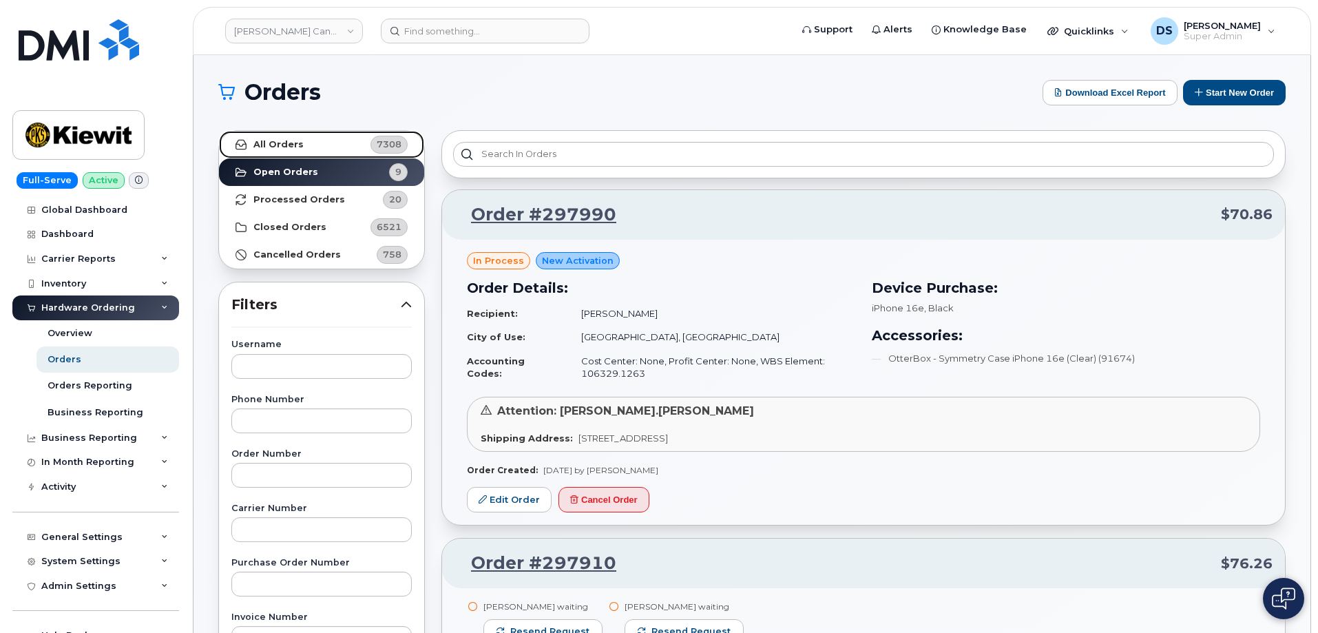
click at [281, 140] on strong "All Orders" at bounding box center [278, 144] width 50 height 11
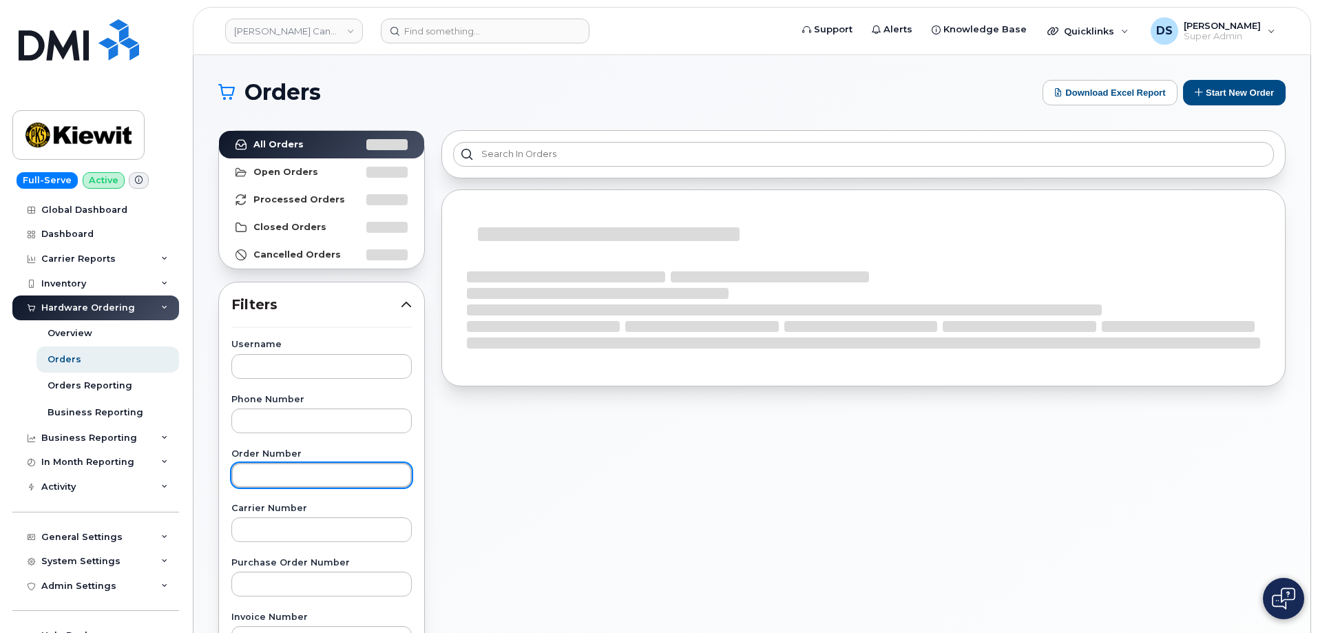
click at [283, 472] on input "text" at bounding box center [321, 475] width 180 height 25
paste input "297642"
type input "297642"
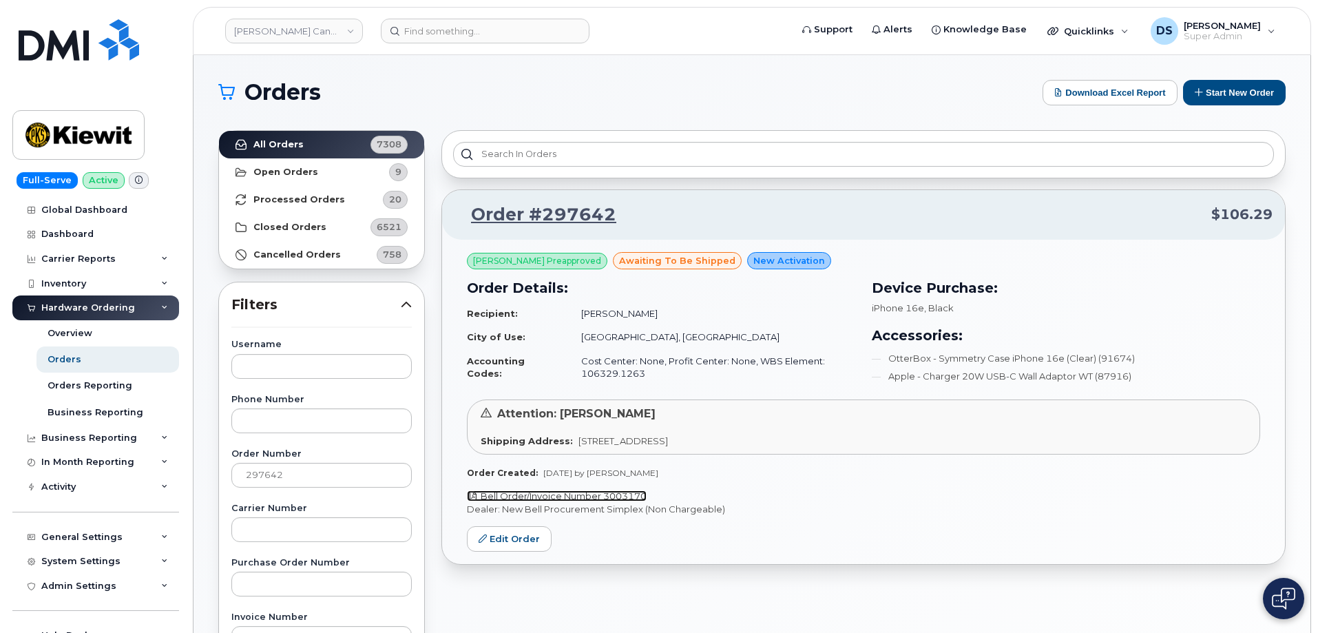
click at [611, 496] on link "Bell Order/Invoice Number 3003170" at bounding box center [557, 495] width 180 height 11
click at [275, 28] on link "[PERSON_NAME] Canada Inc" at bounding box center [294, 31] width 138 height 25
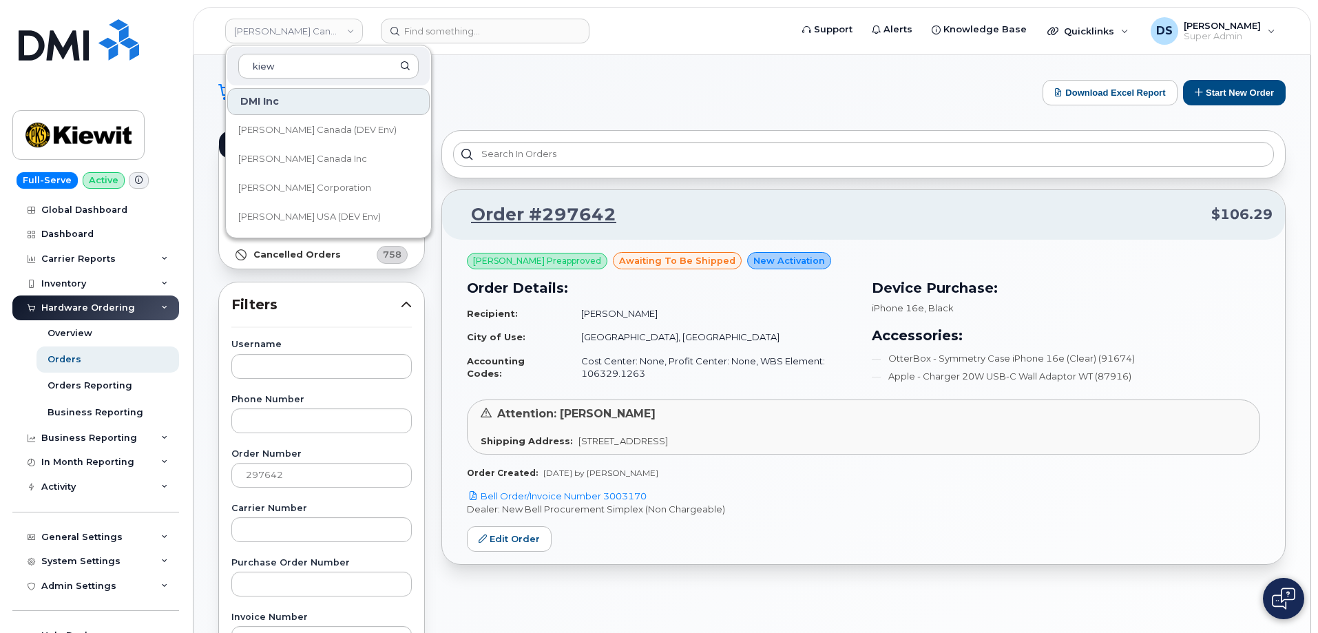
type input "kiew"
click at [507, 91] on h1 "Orders" at bounding box center [626, 92] width 817 height 22
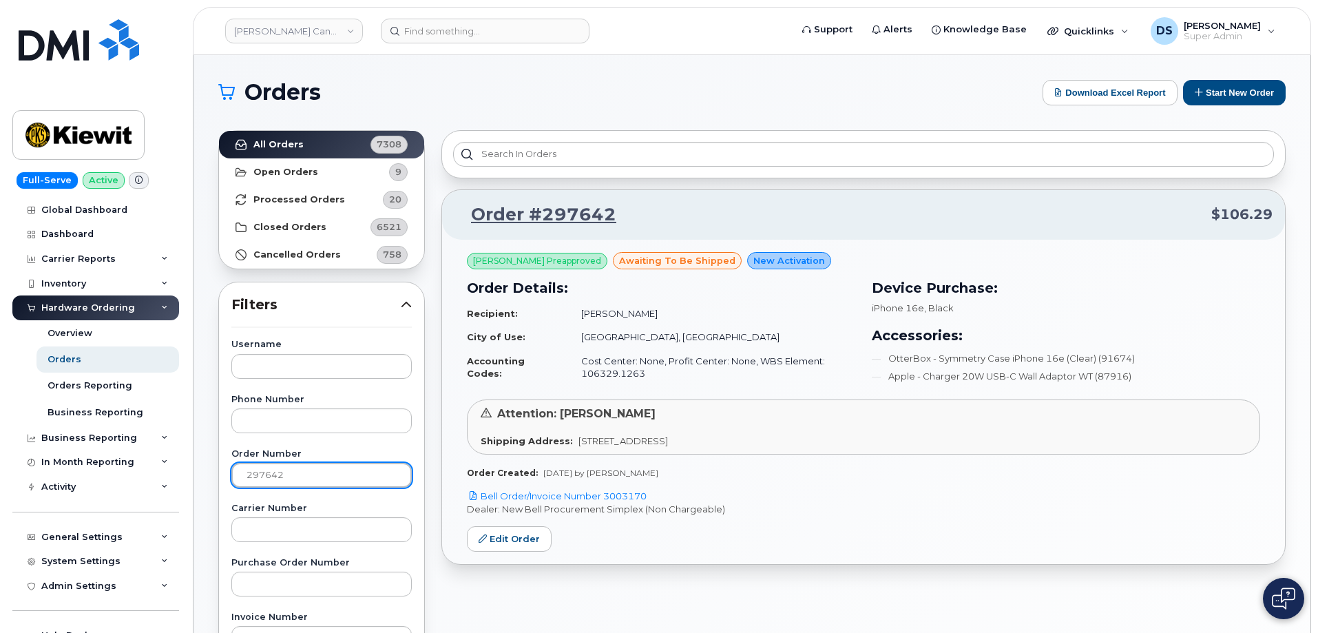
drag, startPoint x: 305, startPoint y: 479, endPoint x: 199, endPoint y: 467, distance: 106.7
click at [199, 468] on div "Orders Download Excel Report Start New Order All Orders 7308 Open Orders 9 Proc…" at bounding box center [751, 580] width 1117 height 1051
paste input "835"
type input "297835"
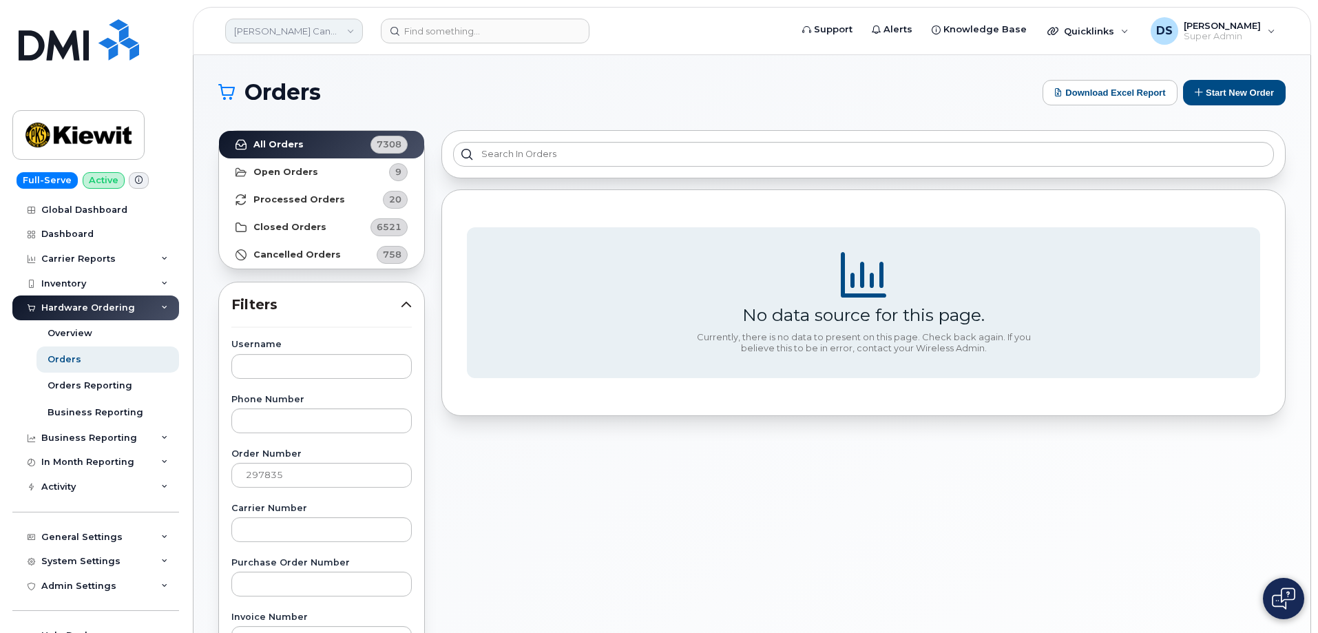
click at [328, 24] on link "[PERSON_NAME] Canada Inc" at bounding box center [294, 31] width 138 height 25
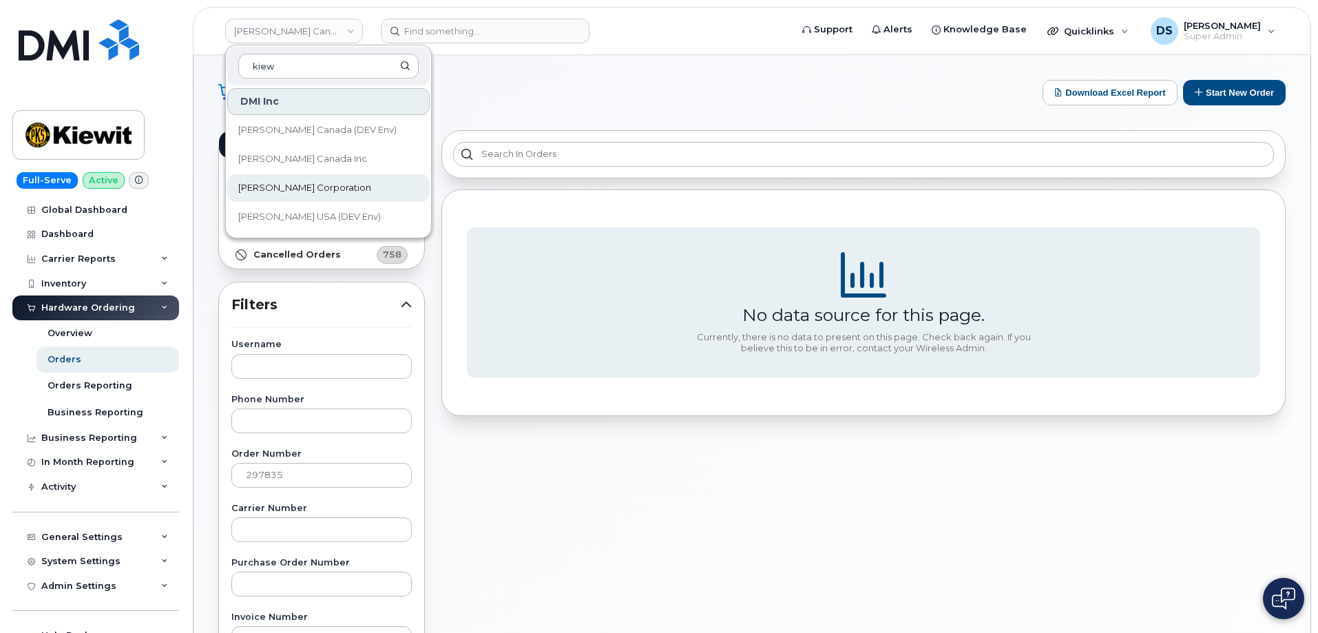
type input "kiew"
click at [302, 180] on link "[PERSON_NAME] Corporation" at bounding box center [328, 188] width 202 height 28
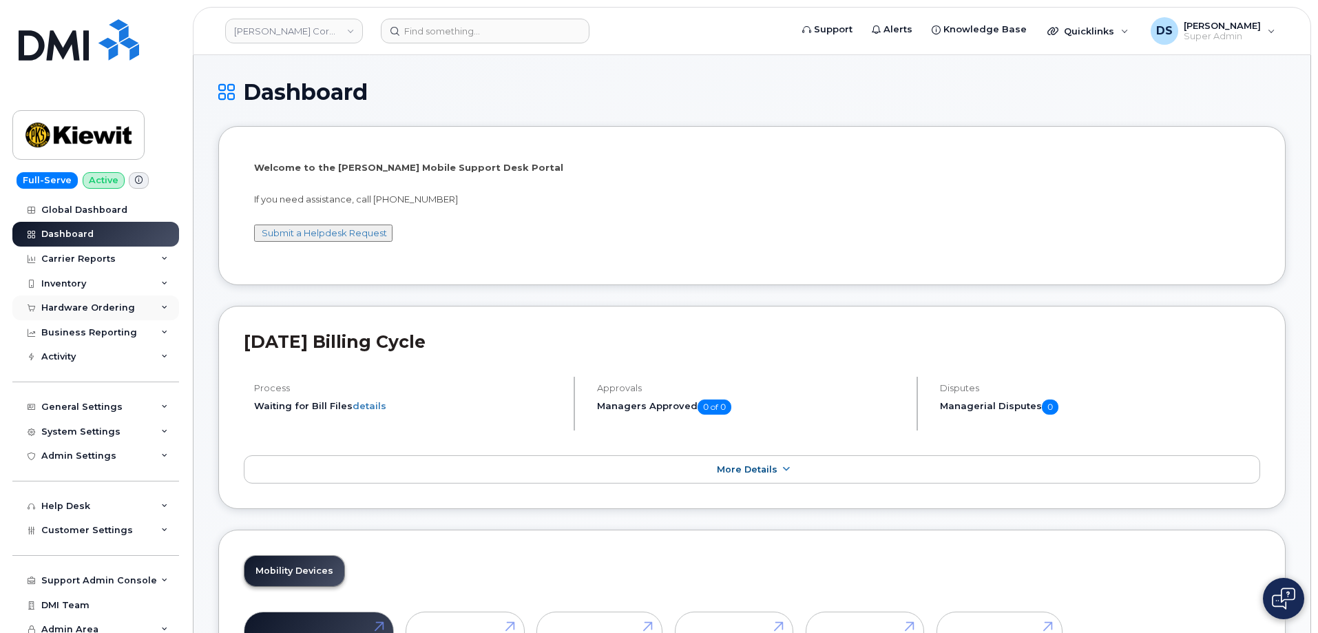
click at [78, 310] on div "Hardware Ordering" at bounding box center [88, 307] width 94 height 11
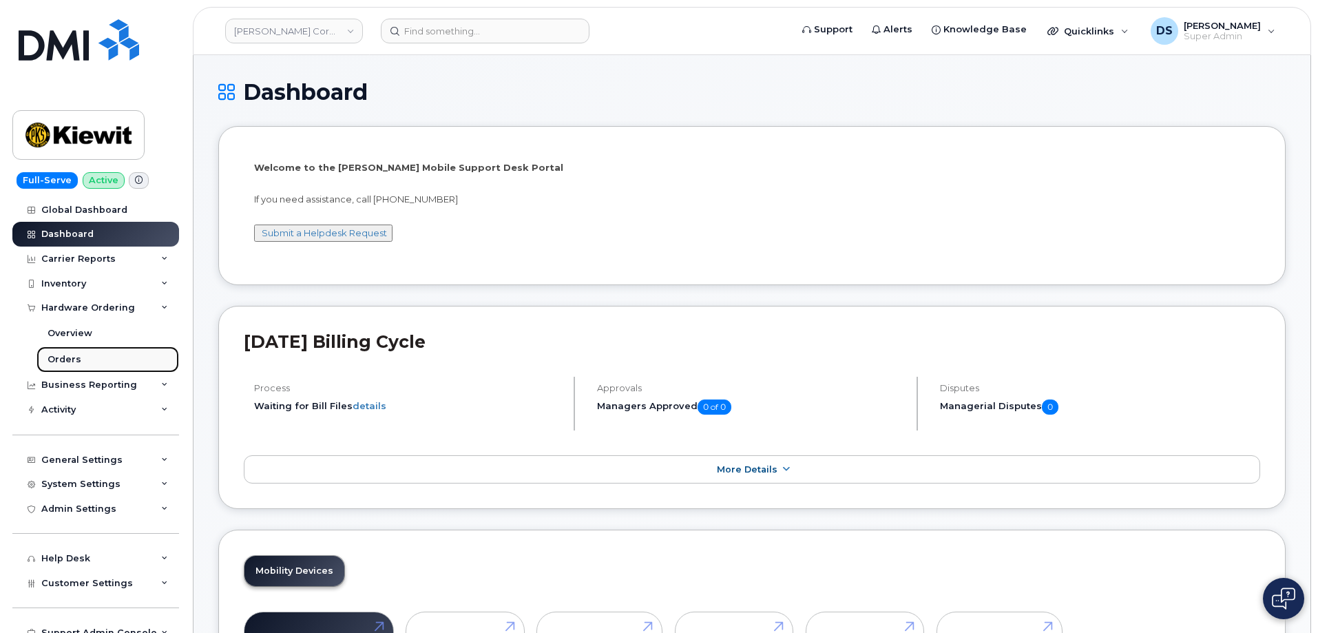
click at [74, 357] on div "Orders" at bounding box center [65, 359] width 34 height 12
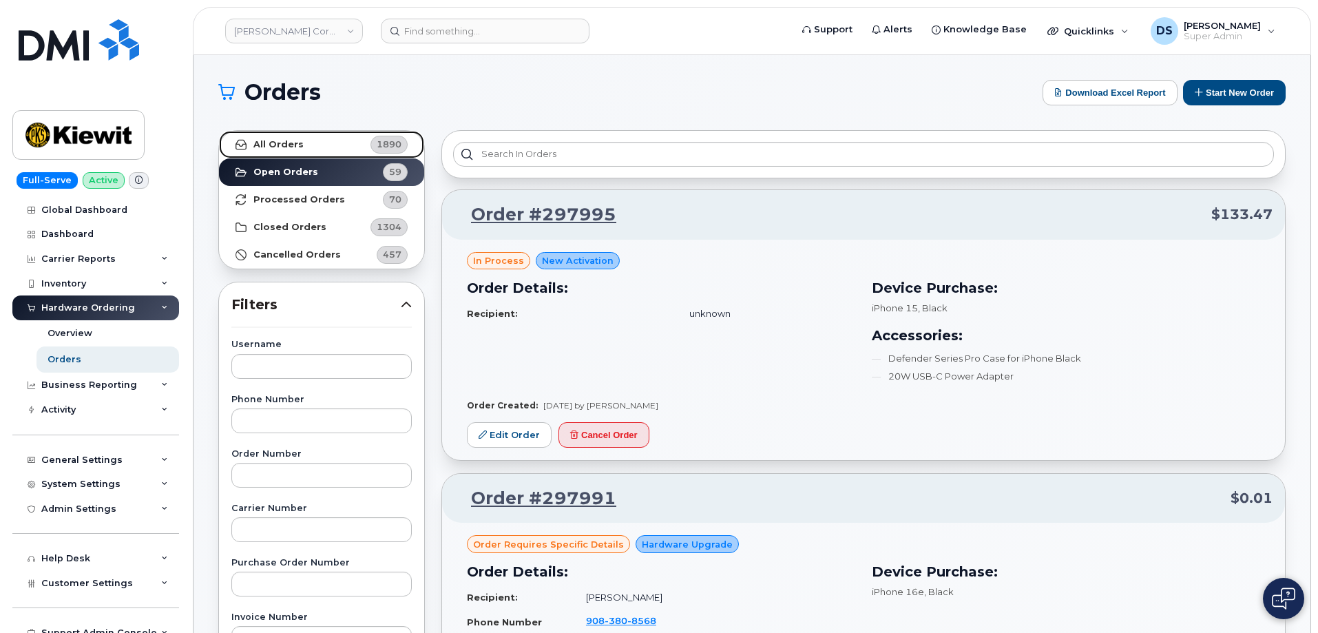
click at [278, 141] on strong "All Orders" at bounding box center [278, 144] width 50 height 11
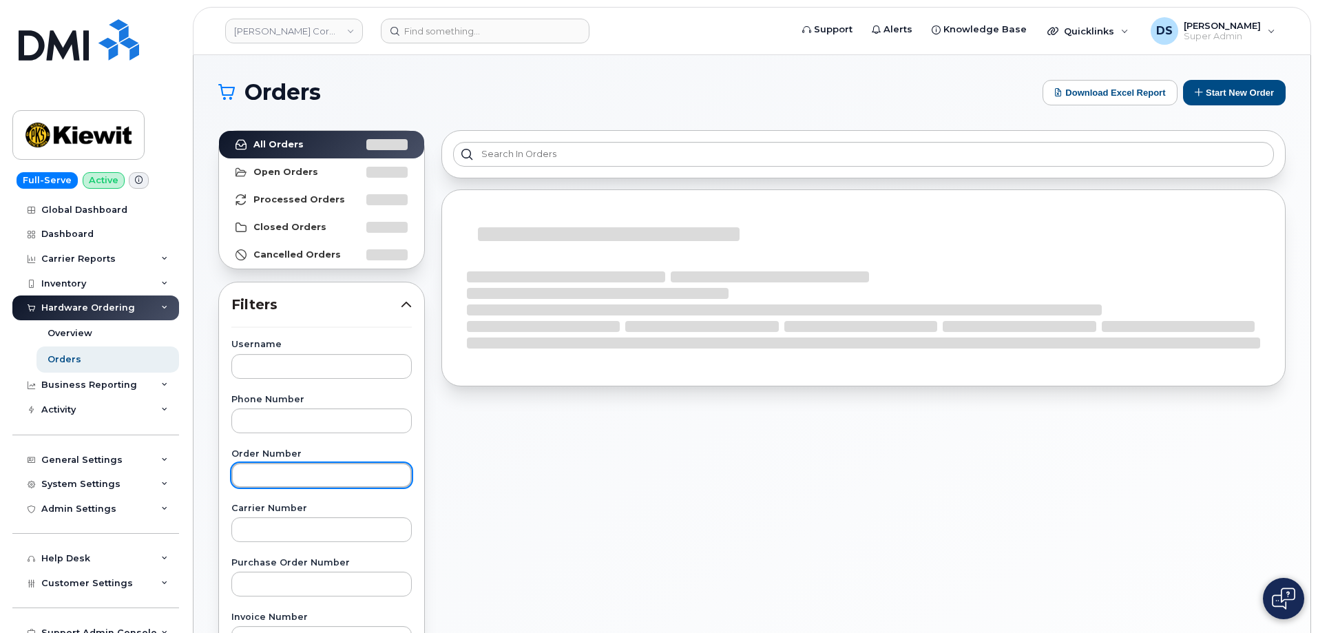
click at [307, 469] on input "text" at bounding box center [321, 475] width 180 height 25
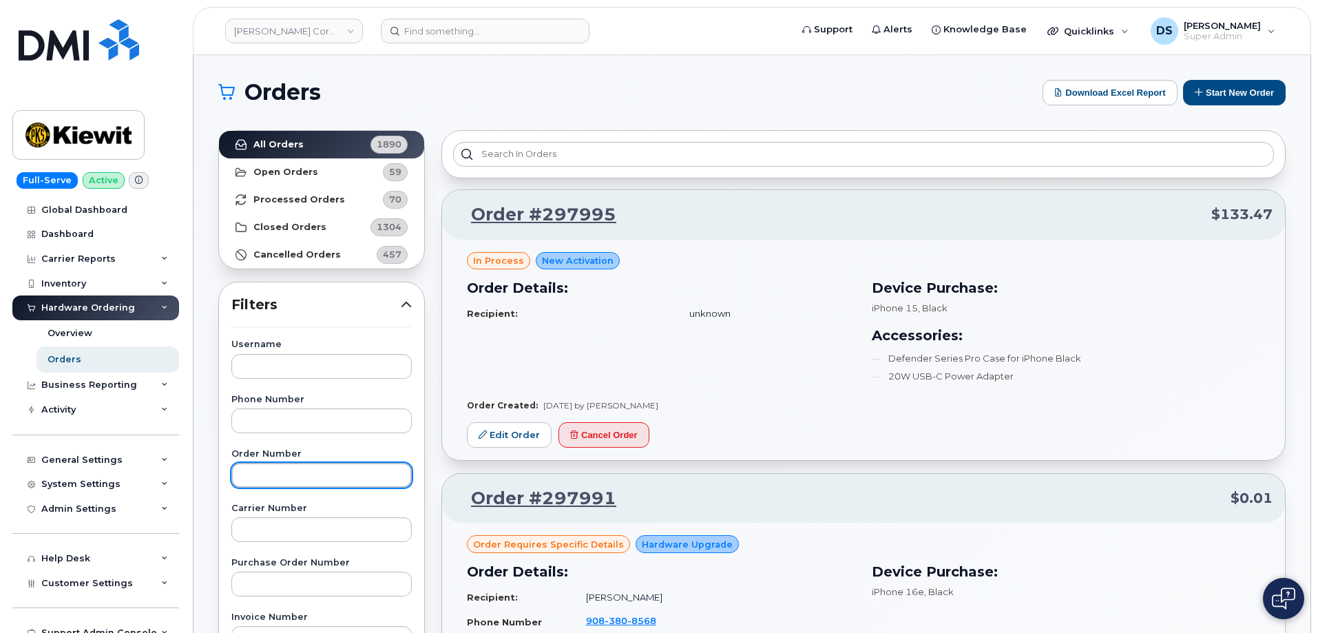
paste input "297835"
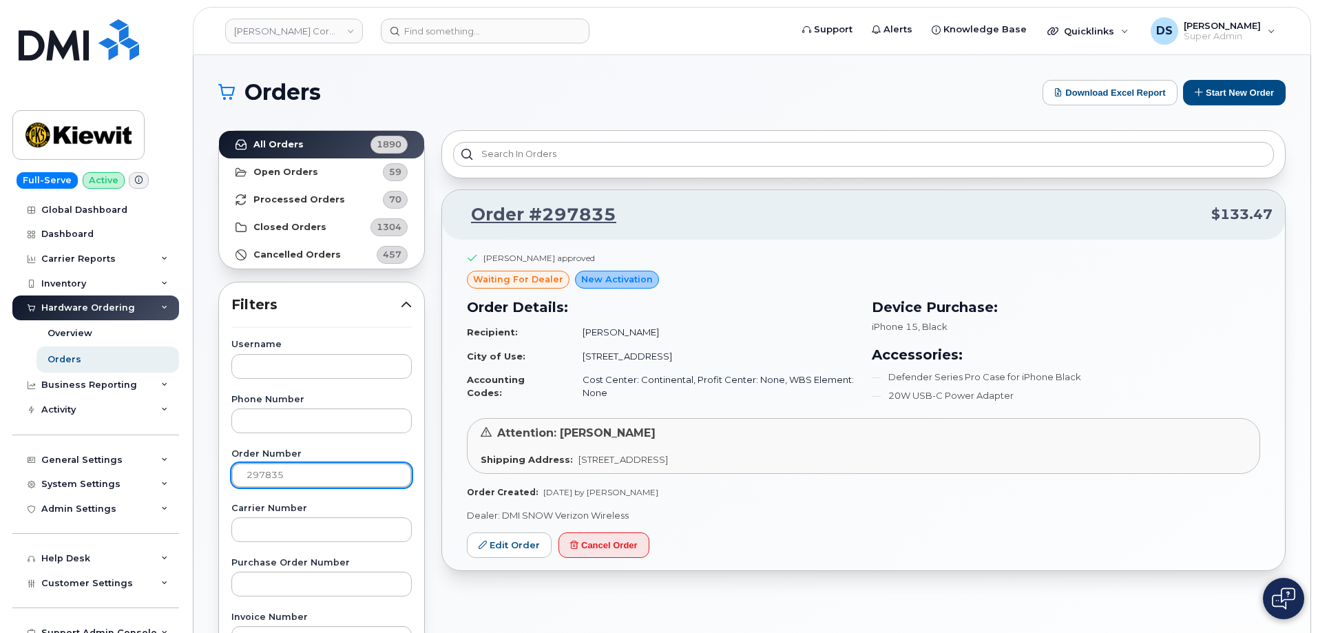
drag, startPoint x: 324, startPoint y: 473, endPoint x: 187, endPoint y: 468, distance: 137.1
click at [187, 468] on body "Kiewit Corporation Support Alerts Knowledge Base Quicklinks Suspend / Cancel De…" at bounding box center [659, 575] width 1318 height 1150
paste input "346"
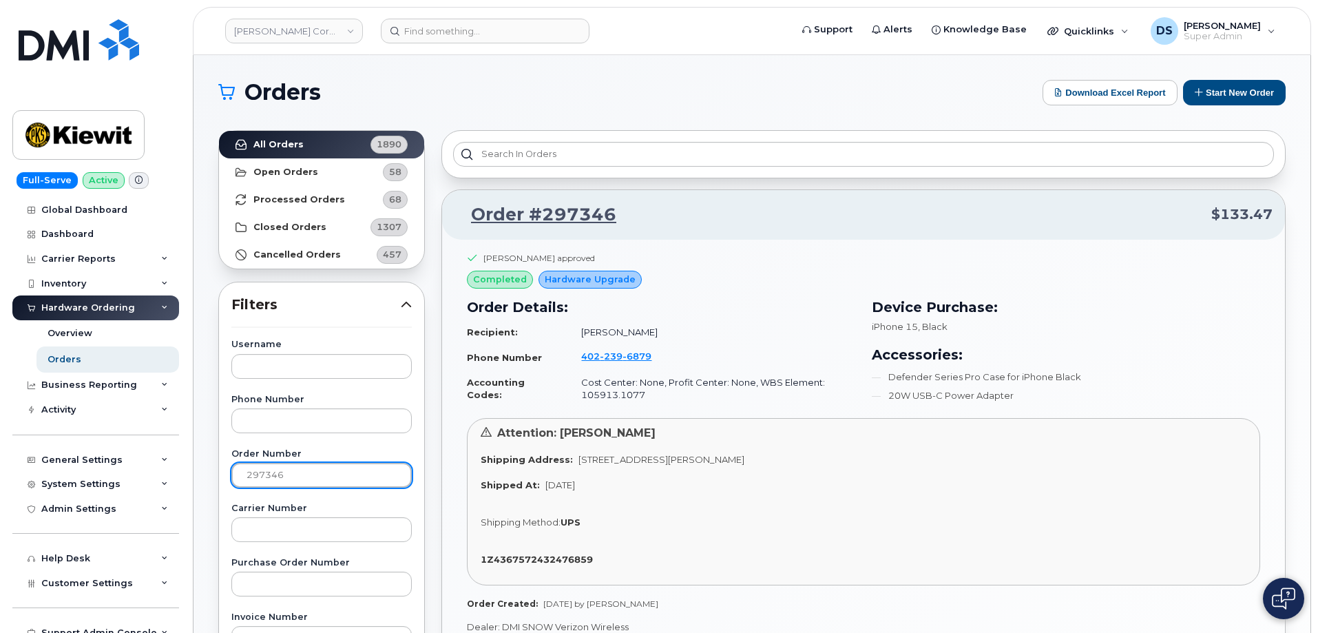
drag, startPoint x: 297, startPoint y: 476, endPoint x: 179, endPoint y: 469, distance: 117.9
click at [193, 469] on div "Kiewit Corporation Support Alerts Knowledge Base Quicklinks Suspend / Cancel De…" at bounding box center [751, 580] width 1117 height 1051
paste input "58"
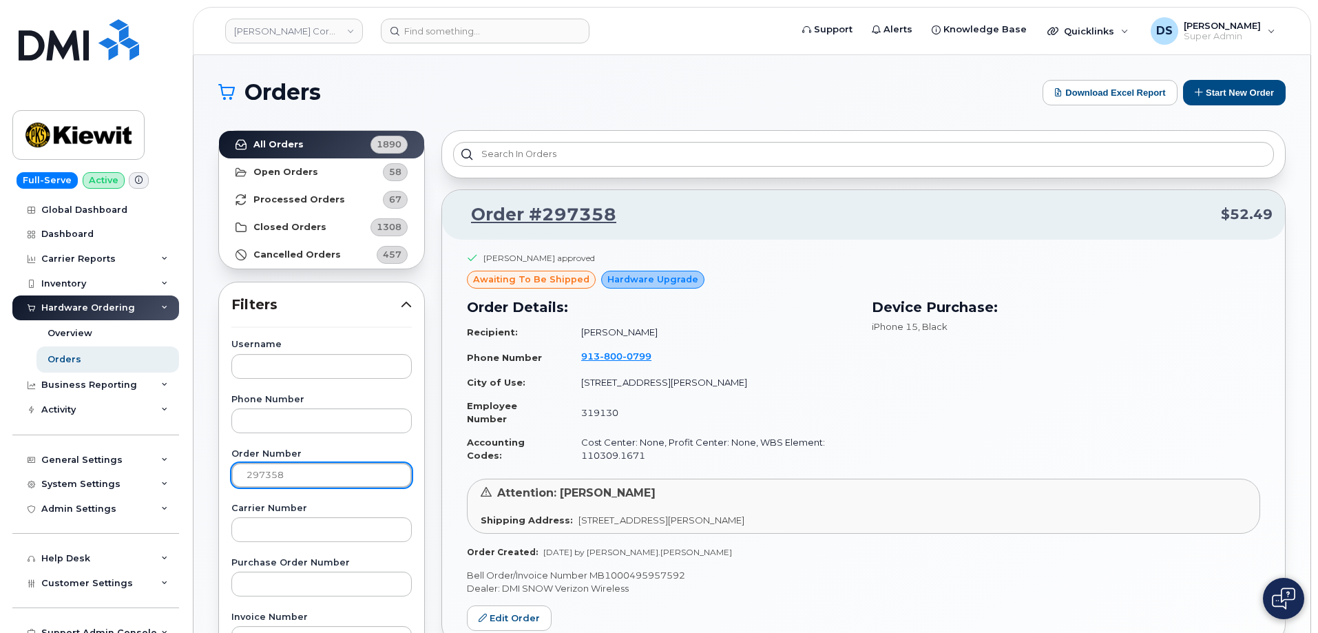
drag, startPoint x: 308, startPoint y: 471, endPoint x: 198, endPoint y: 467, distance: 110.2
click at [198, 467] on div "Orders Download Excel Report Start New Order All Orders 1890 Open Orders 58 Pro…" at bounding box center [751, 580] width 1117 height 1051
paste input "726"
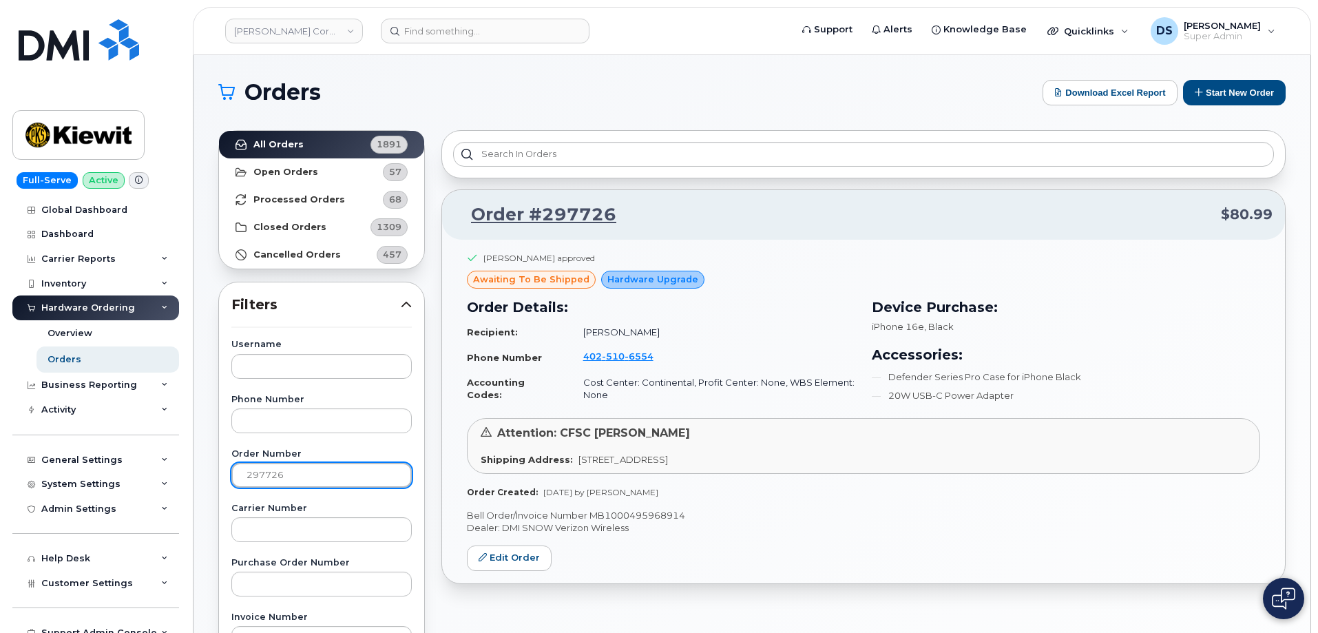
drag, startPoint x: 297, startPoint y: 476, endPoint x: 211, endPoint y: 473, distance: 86.8
click at [211, 473] on div "All Orders 1891 Open Orders 57 Processed Orders 68 Closed Orders 1309 Cancelled…" at bounding box center [321, 605] width 223 height 967
paste input "59"
type input "297596"
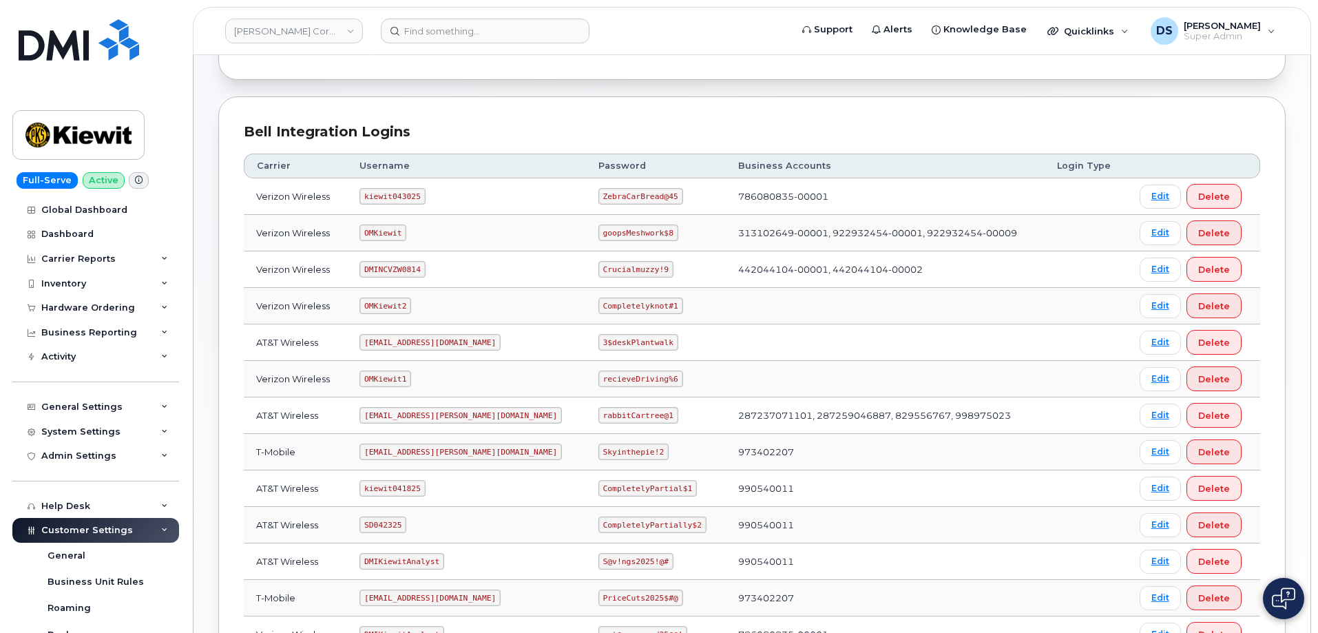
scroll to position [138, 0]
drag, startPoint x: 425, startPoint y: 196, endPoint x: 366, endPoint y: 191, distance: 59.4
click at [366, 191] on td "kiewit043025" at bounding box center [466, 195] width 239 height 36
copy code "kiewit043025"
drag, startPoint x: 628, startPoint y: 195, endPoint x: 557, endPoint y: 196, distance: 70.9
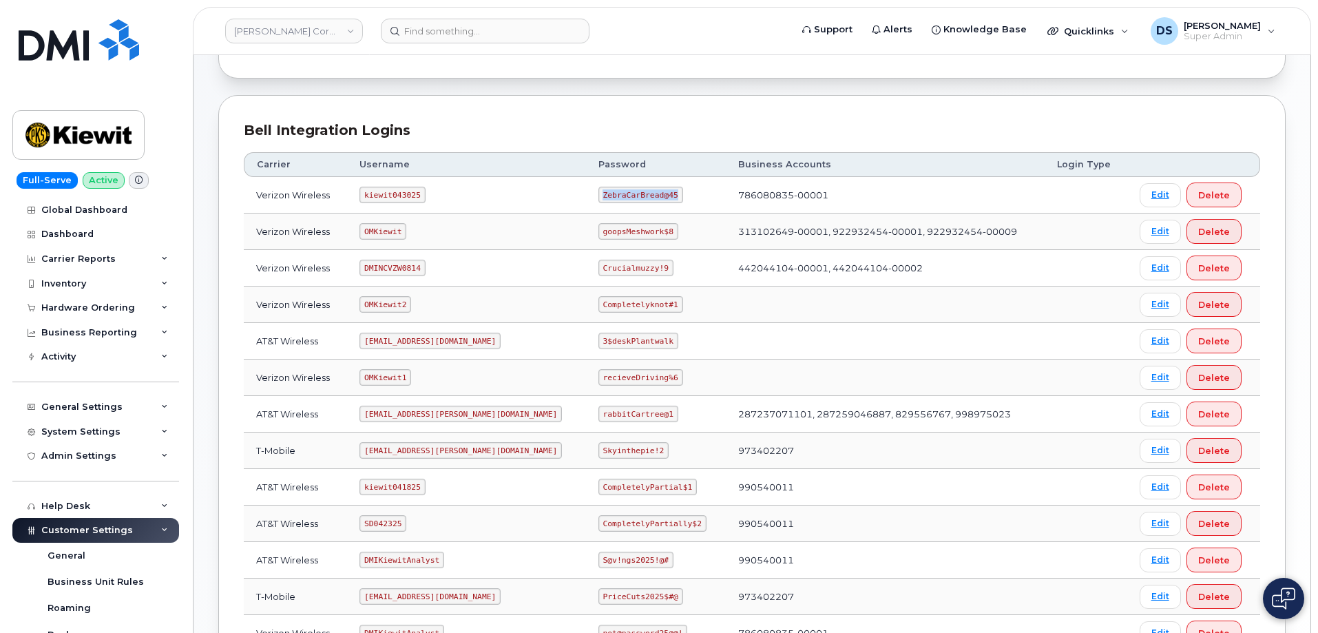
click at [598, 196] on code "ZebraCarBread@45" at bounding box center [640, 195] width 85 height 17
copy code "ZebraCarBread@45"
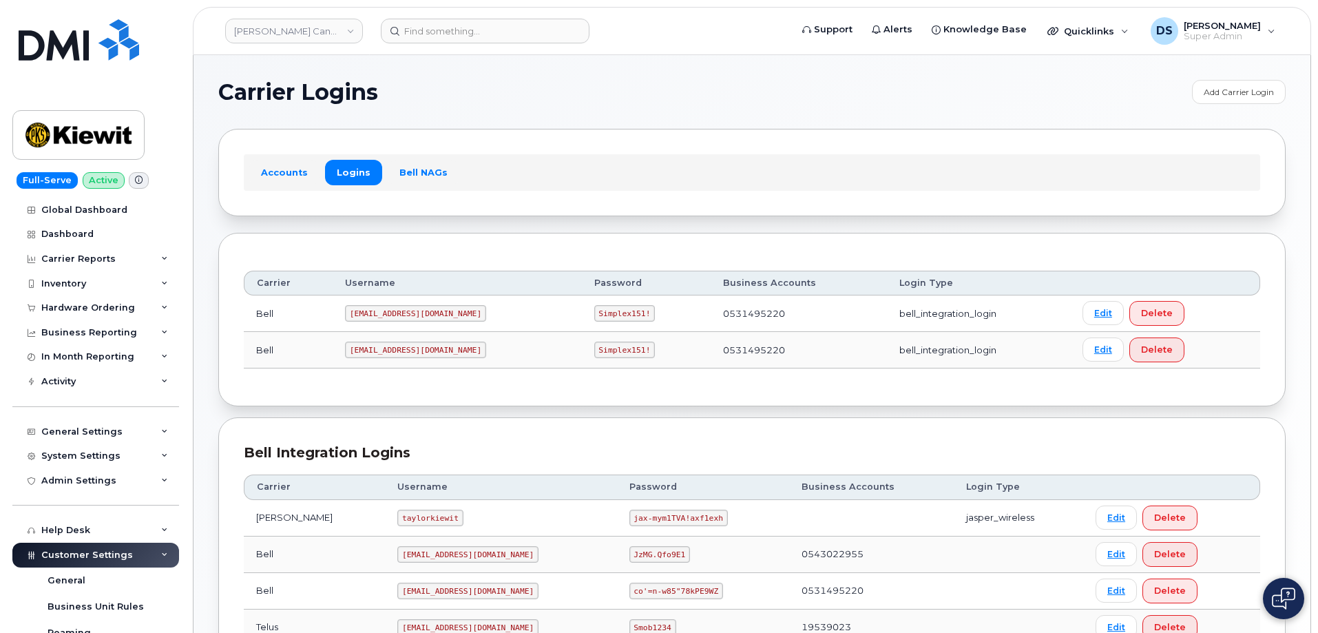
scroll to position [167, 0]
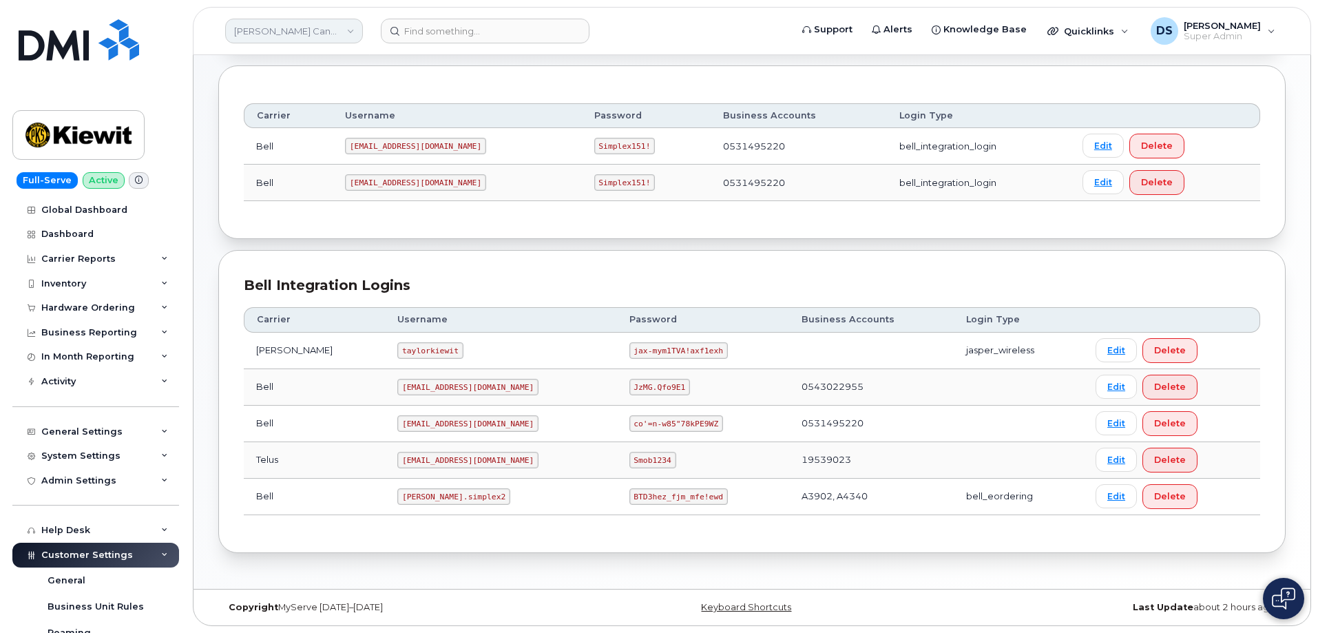
click at [308, 36] on link "[PERSON_NAME] Canada Inc" at bounding box center [294, 31] width 138 height 25
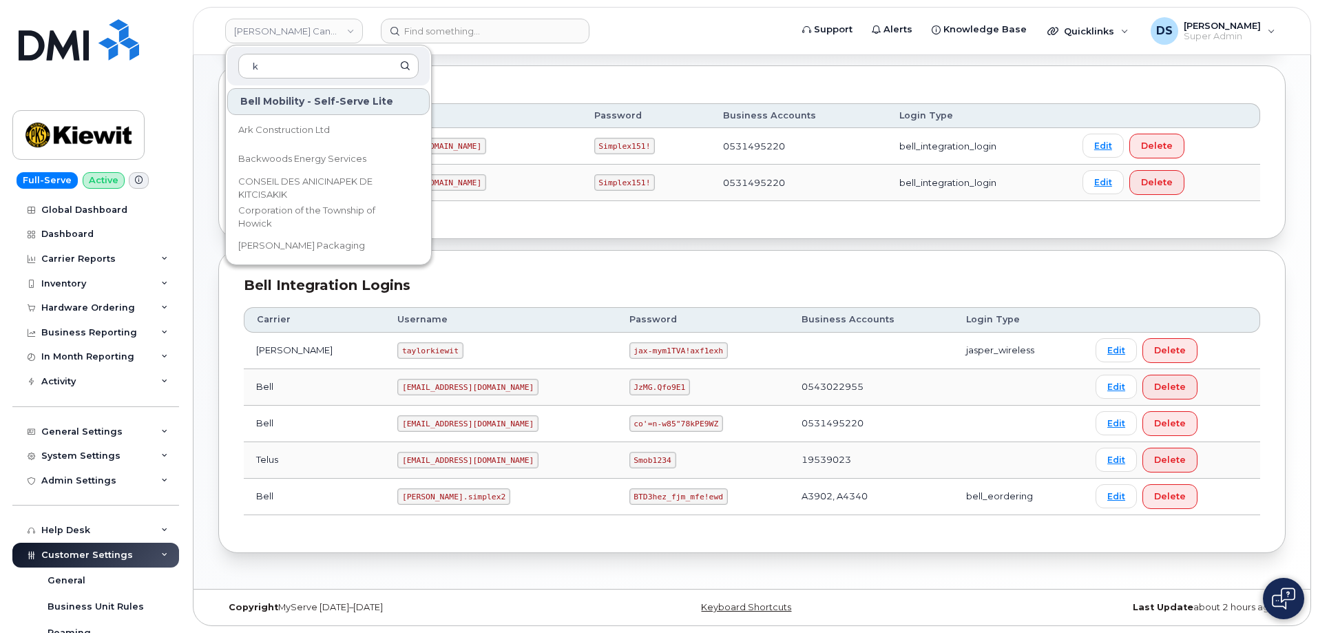
type input "k"
